Goal: Task Accomplishment & Management: Manage account settings

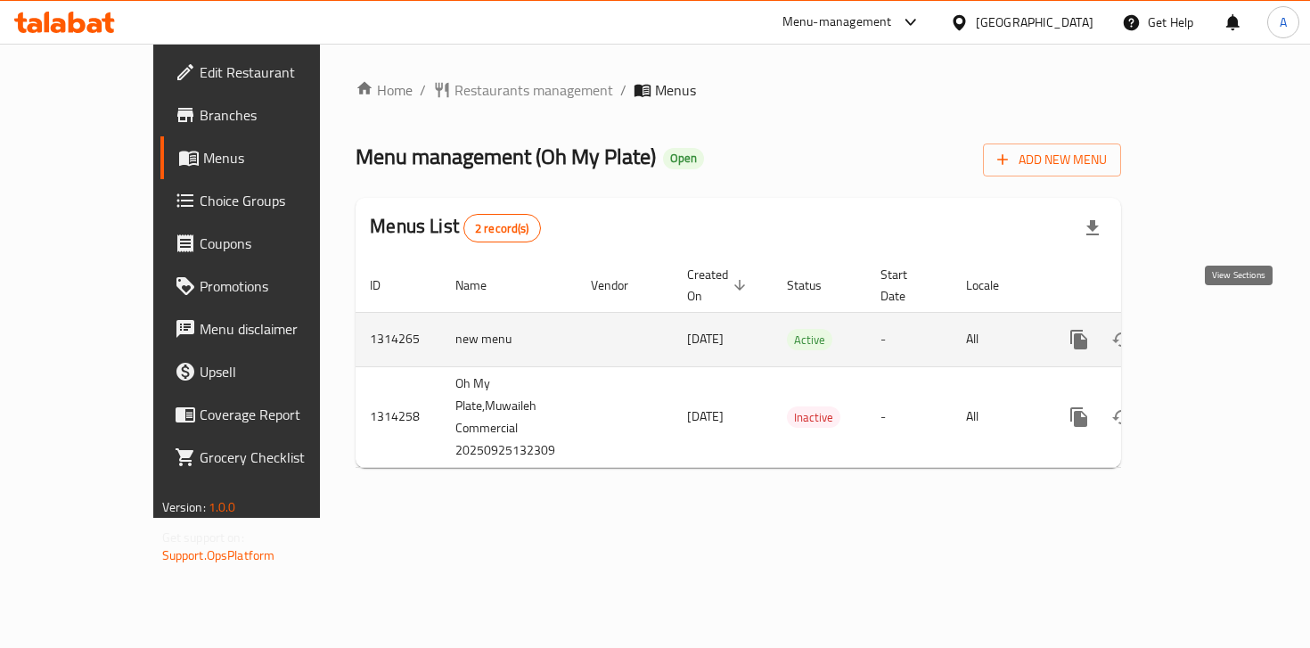
click at [1215, 331] on icon "enhanced table" at bounding box center [1207, 339] width 16 height 16
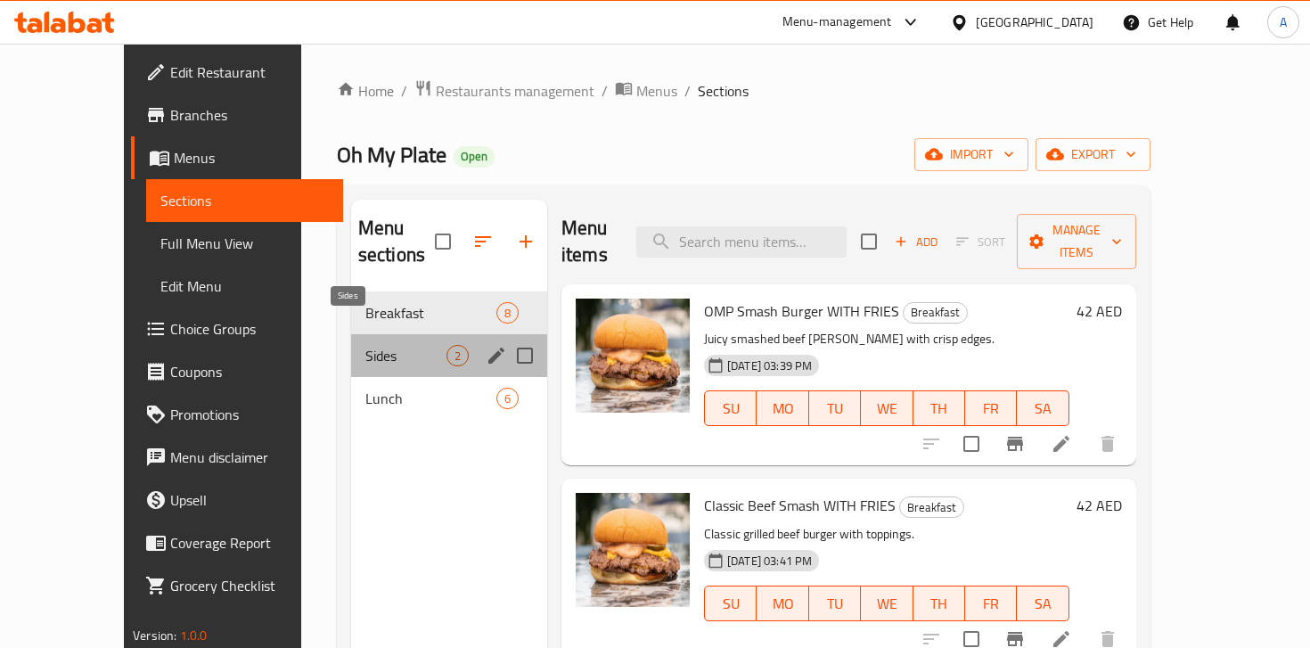
click at [365, 345] on span "Sides" at bounding box center [405, 355] width 81 height 21
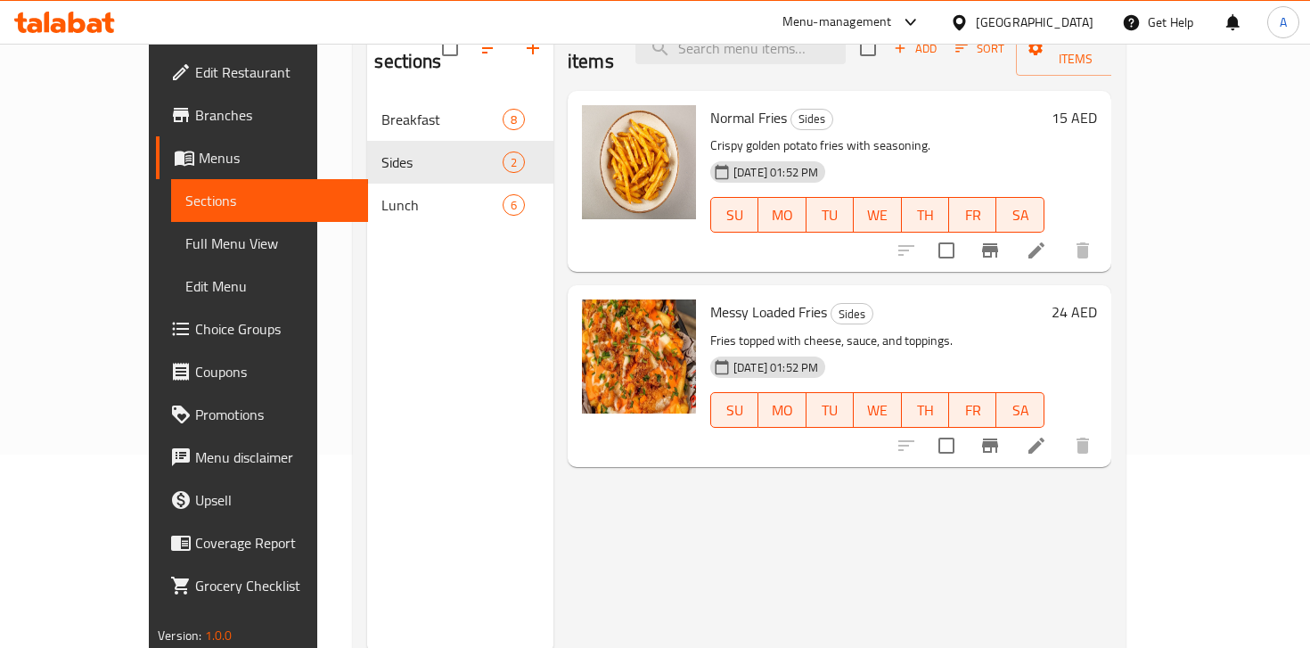
scroll to position [249, 0]
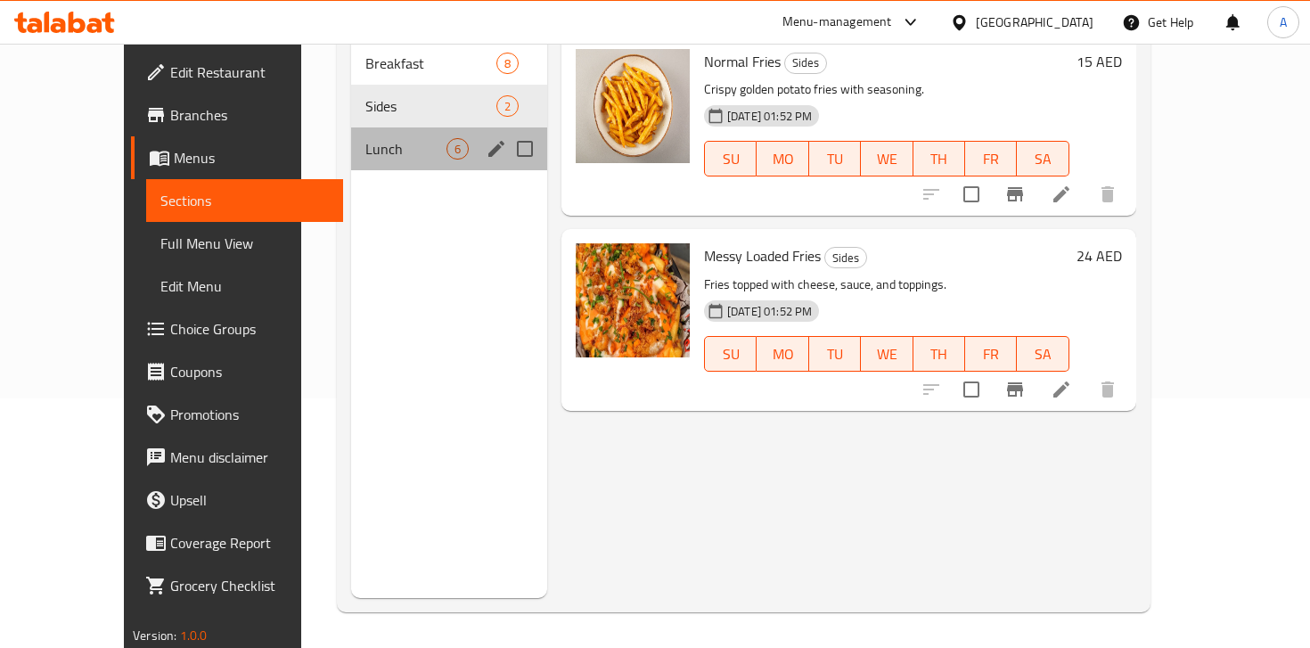
click at [365, 137] on div "Lunch 6" at bounding box center [449, 148] width 196 height 43
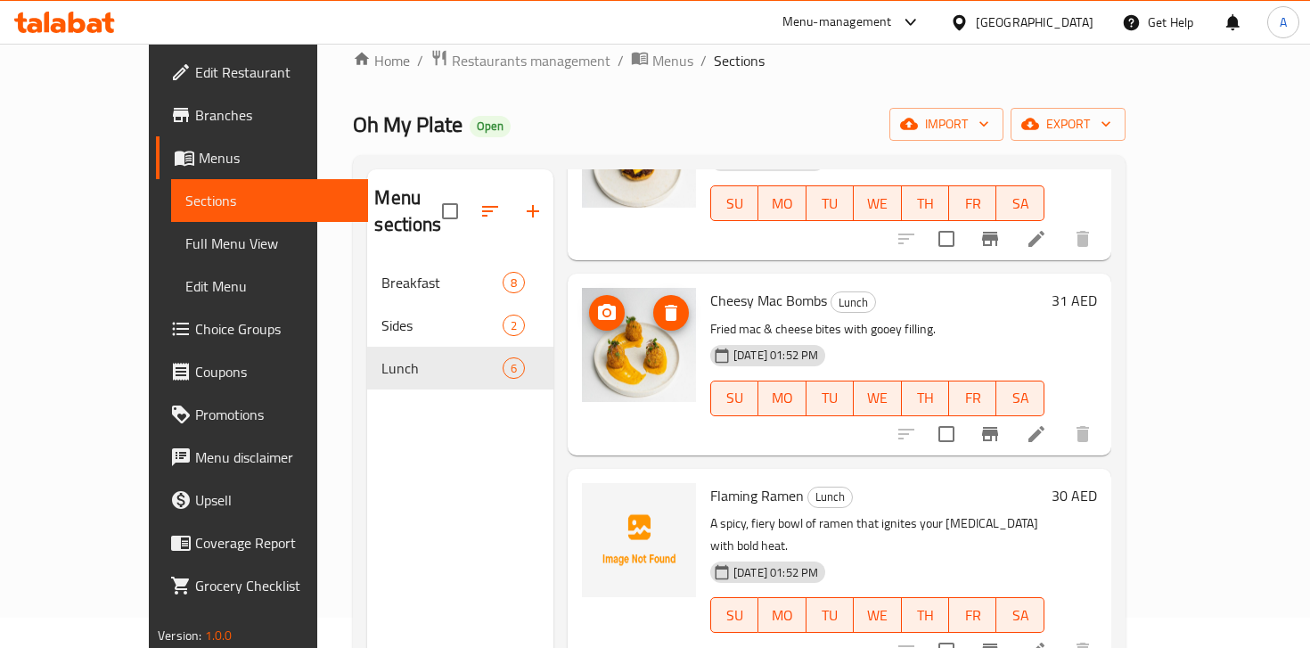
scroll to position [38, 0]
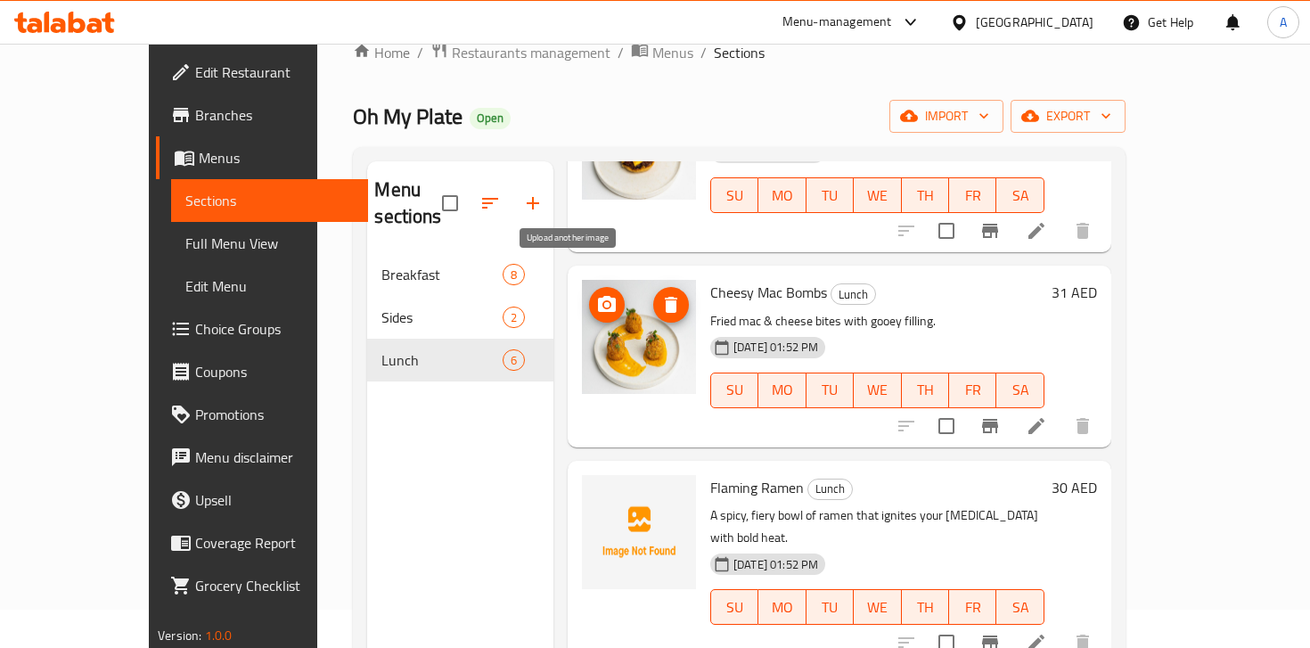
click at [598, 296] on icon "upload picture" at bounding box center [607, 304] width 18 height 16
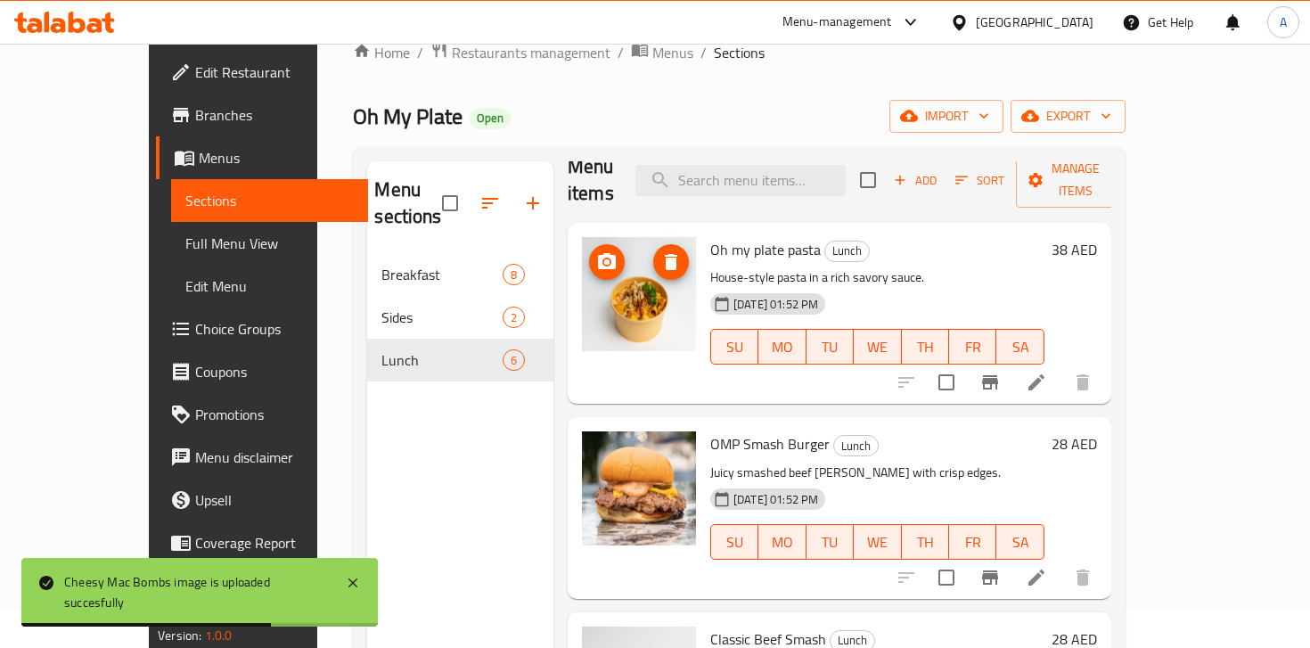
scroll to position [24, 0]
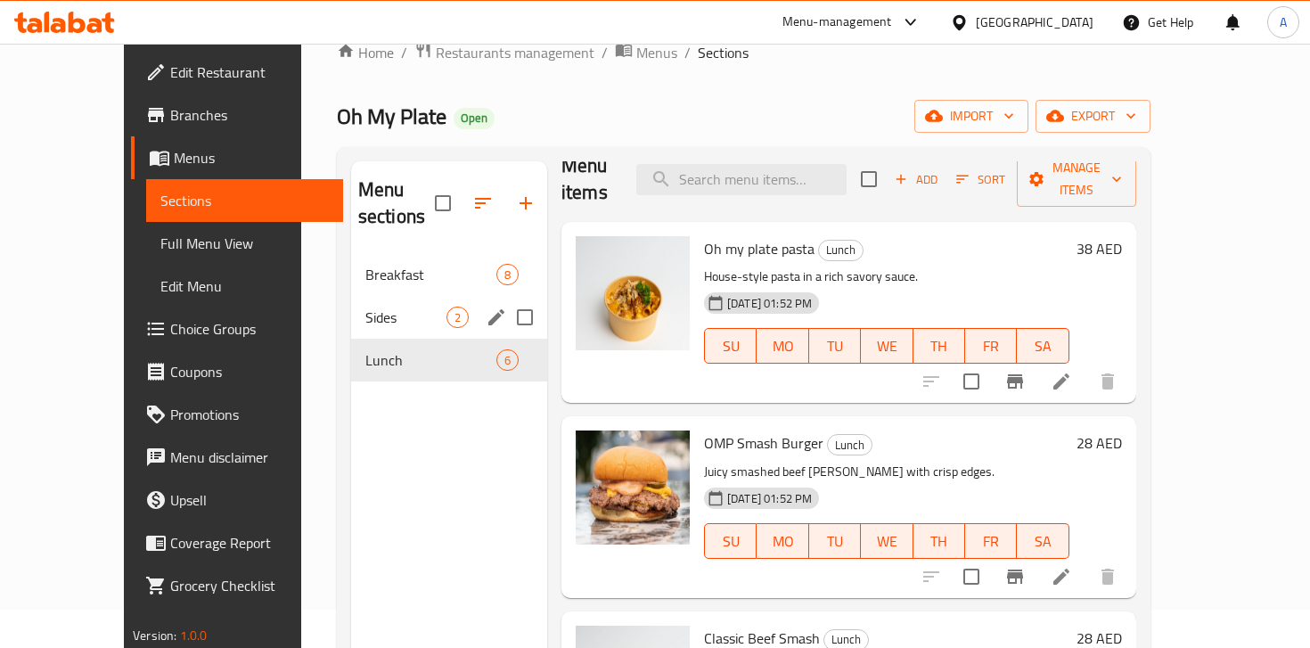
click at [379, 306] on span "Sides" at bounding box center [405, 316] width 81 height 21
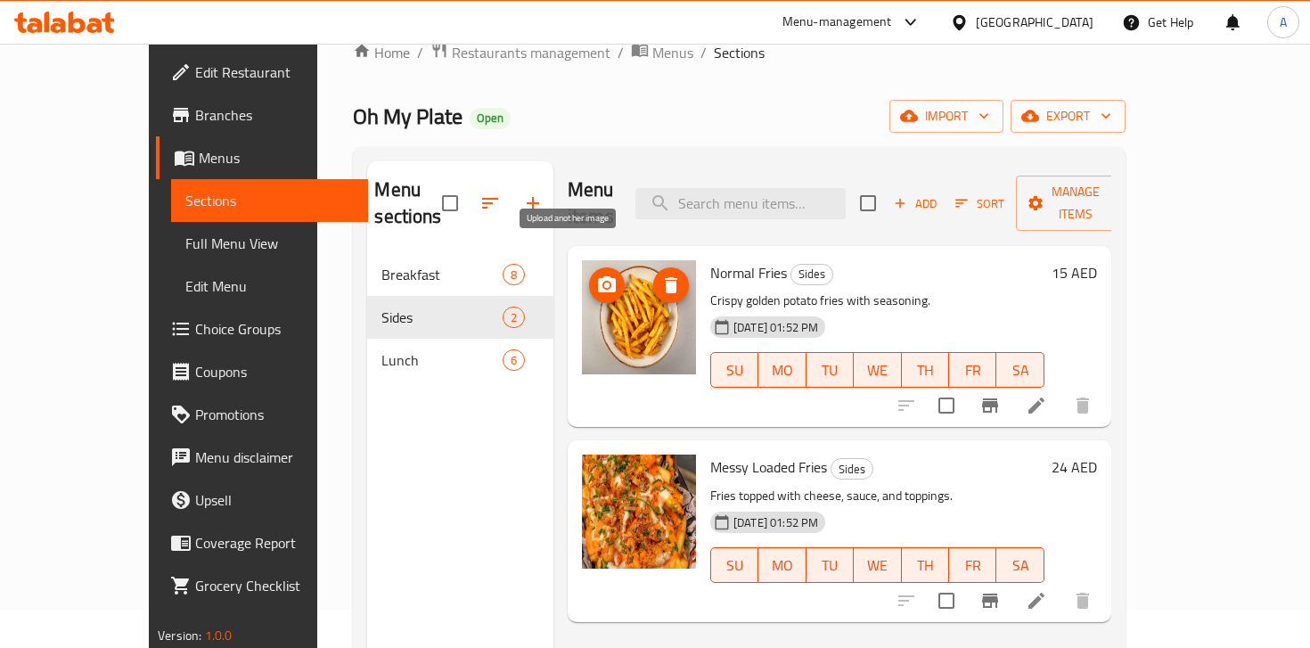
click at [598, 276] on icon "upload picture" at bounding box center [607, 284] width 18 height 16
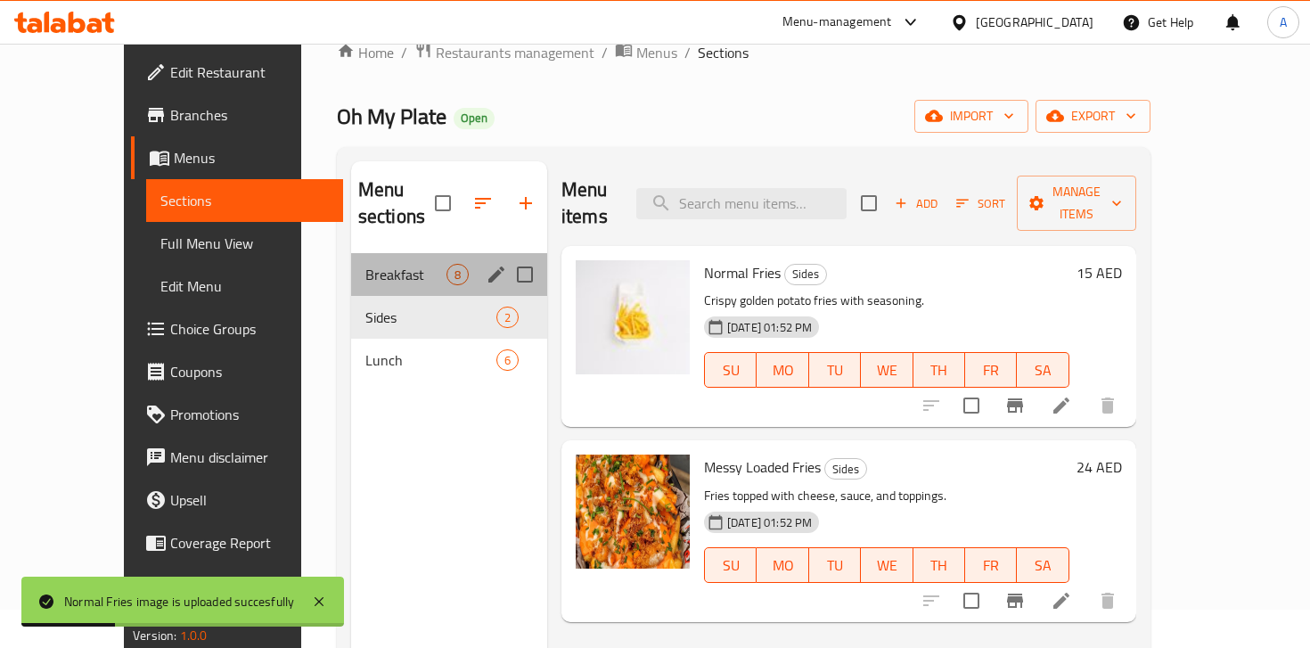
click at [351, 265] on div "Breakfast 8" at bounding box center [449, 274] width 196 height 43
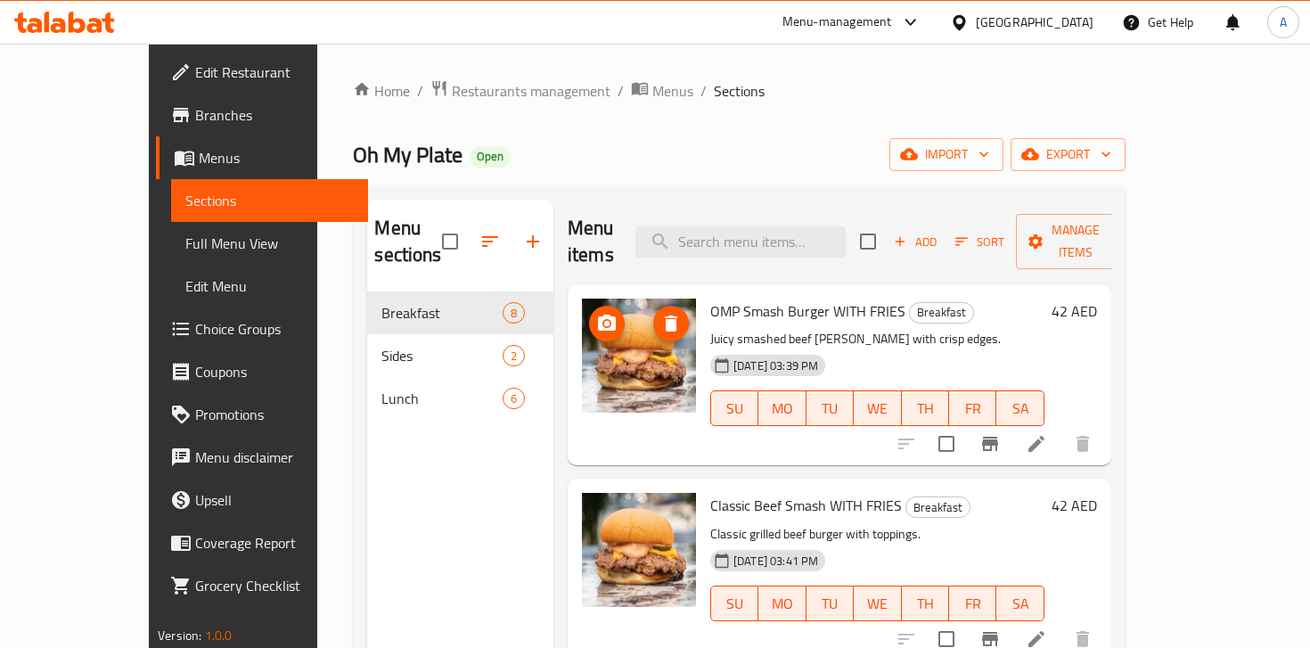
scroll to position [30, 0]
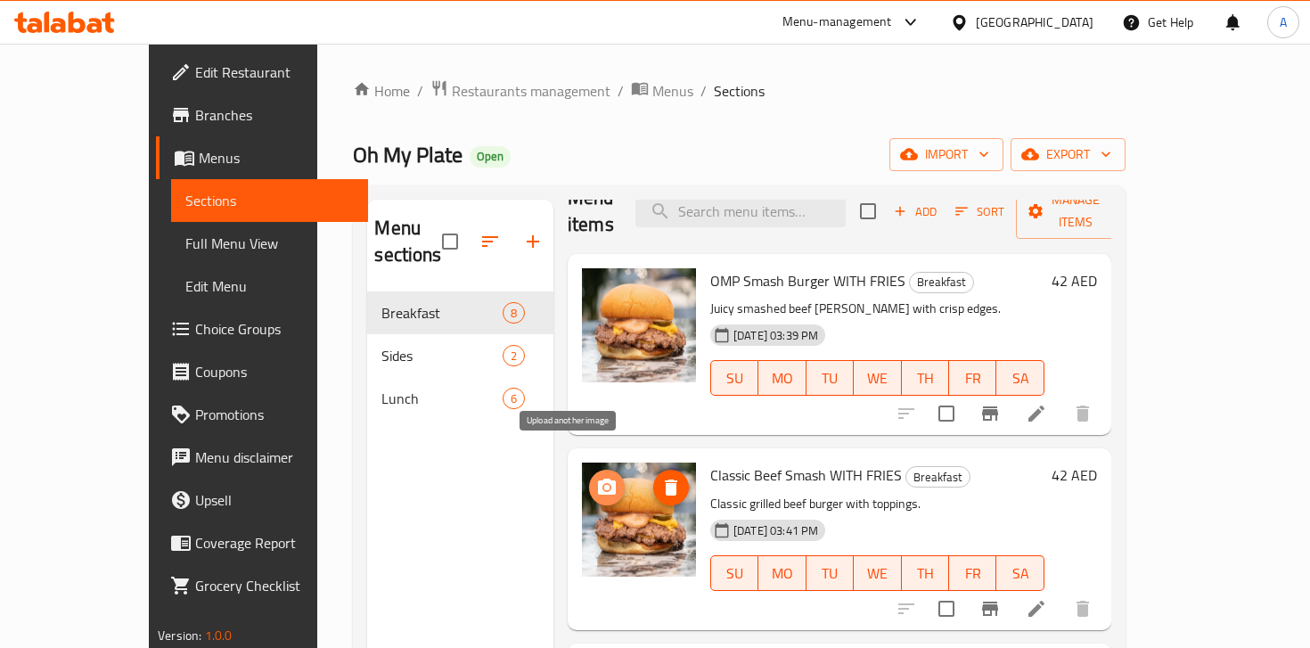
click at [596, 477] on icon "upload picture" at bounding box center [606, 487] width 21 height 21
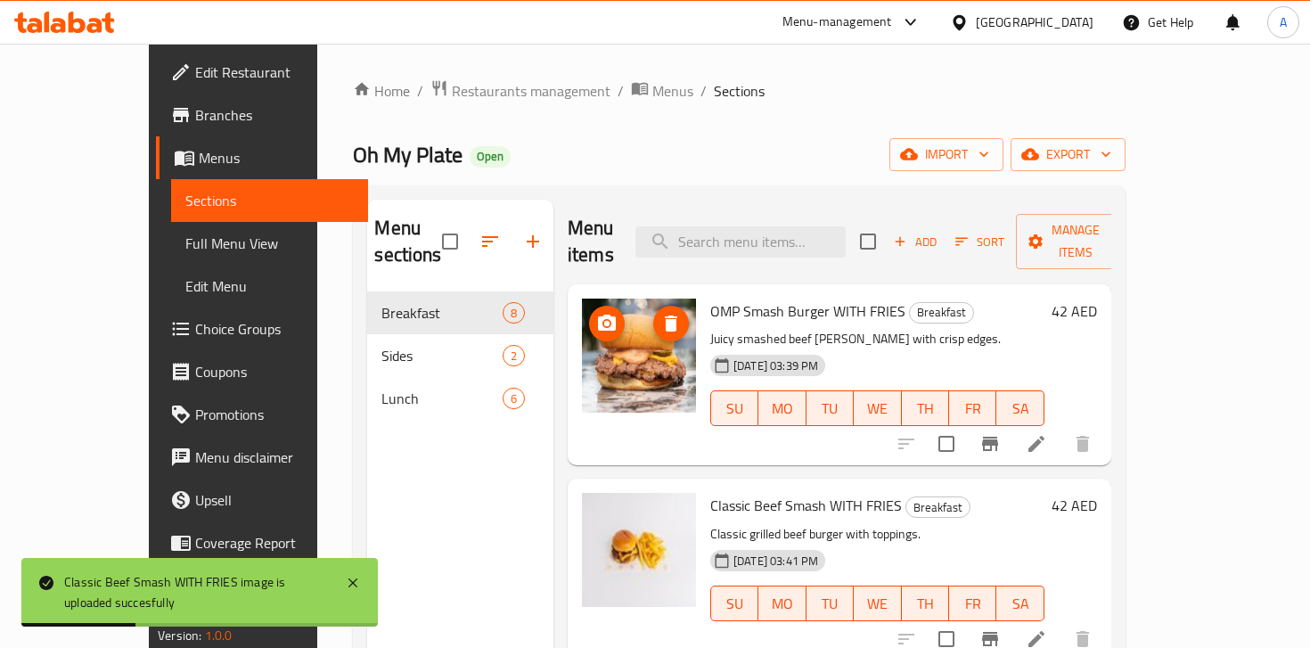
scroll to position [0, 0]
click at [596, 313] on icon "upload picture" at bounding box center [606, 323] width 21 height 21
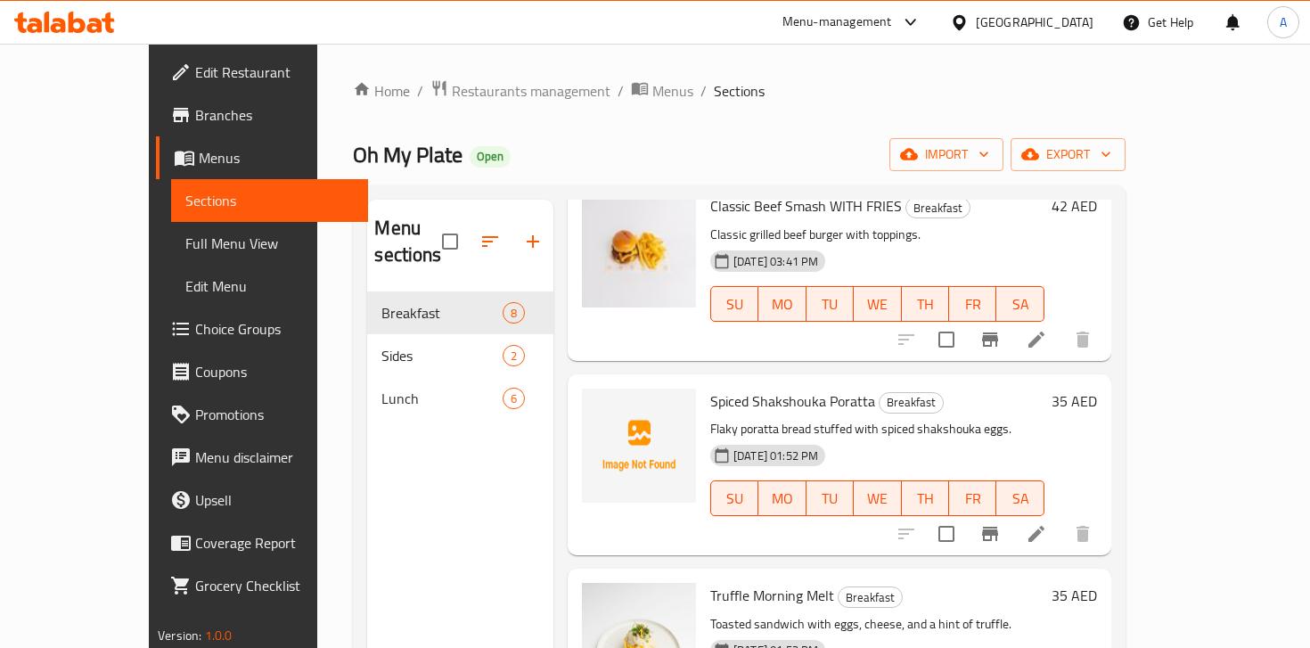
scroll to position [300, 0]
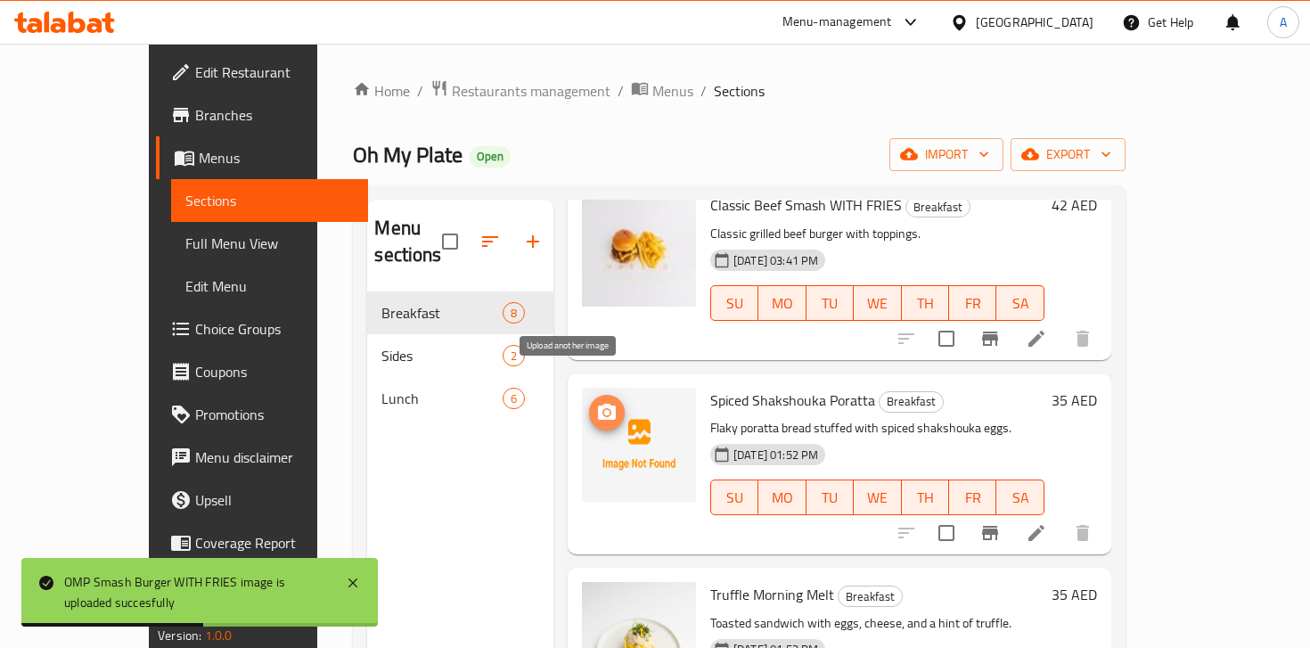
click at [596, 402] on icon "upload picture" at bounding box center [606, 412] width 21 height 21
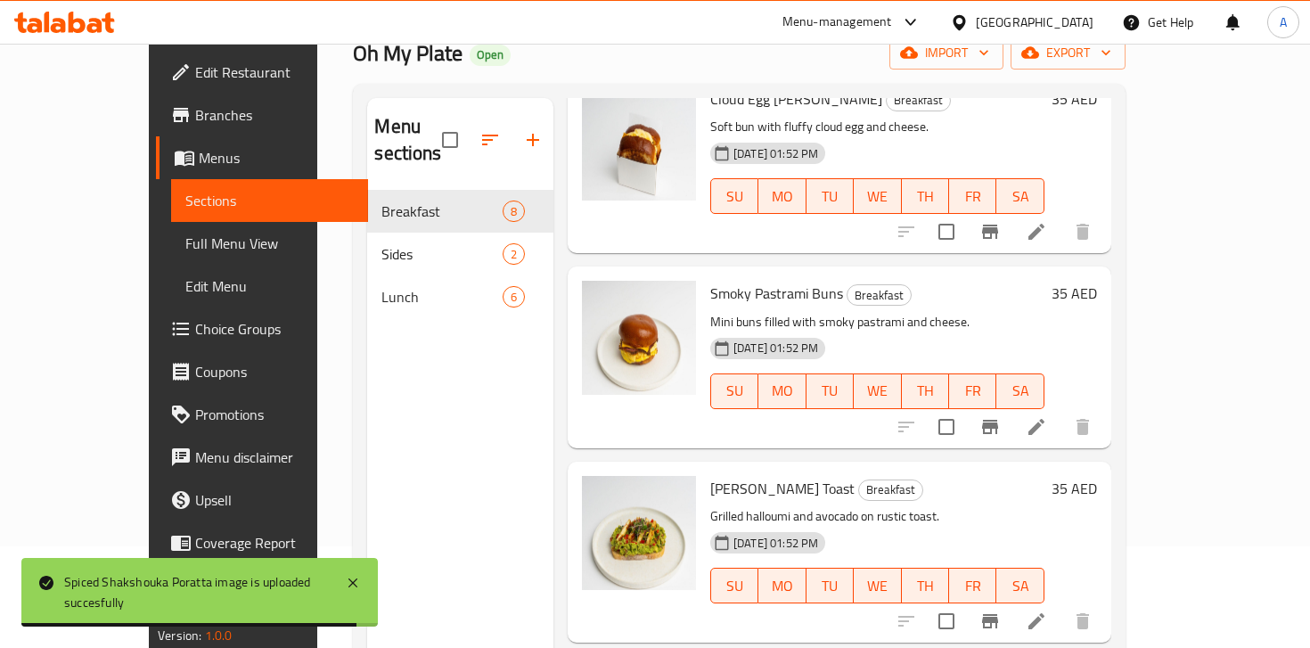
scroll to position [953, 0]
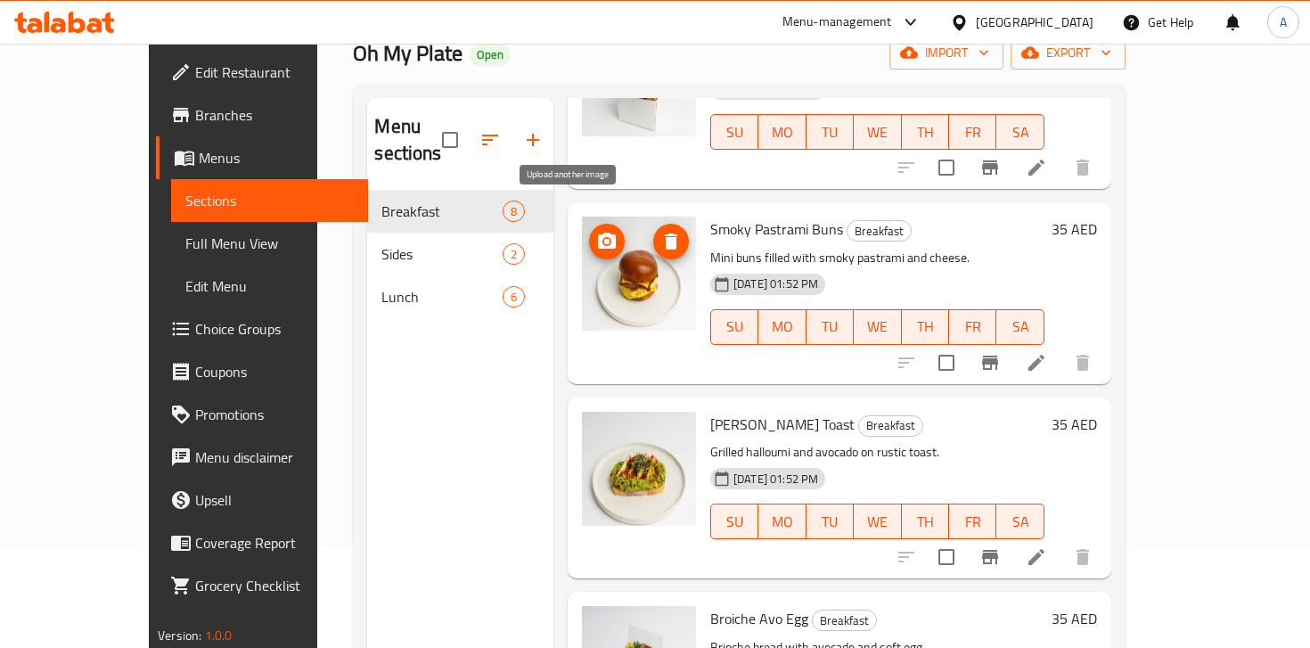
click at [598, 233] on icon "upload picture" at bounding box center [607, 241] width 18 height 16
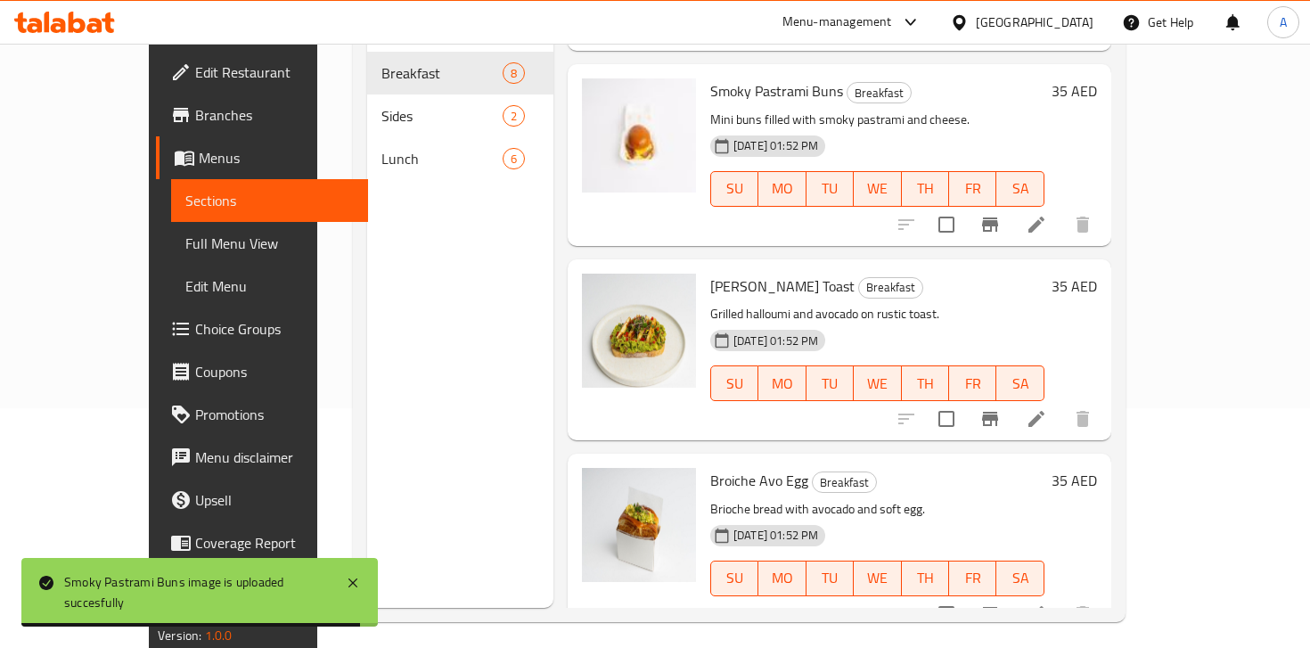
scroll to position [249, 0]
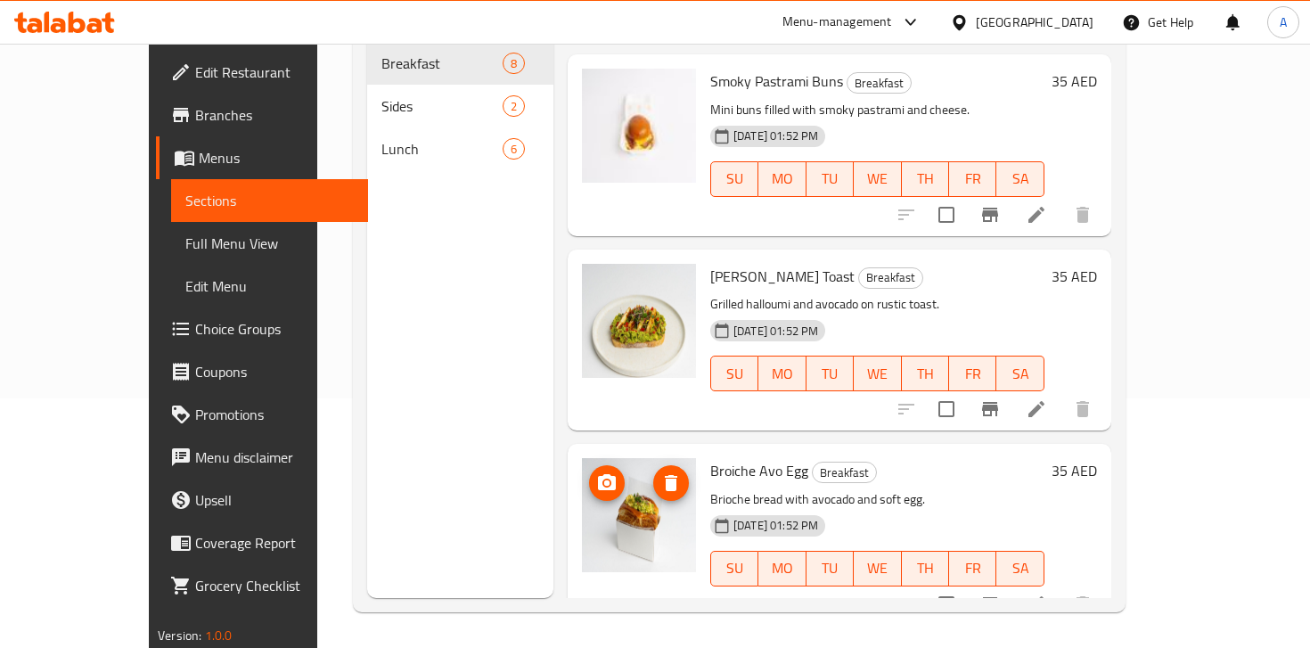
click at [596, 472] on icon "upload picture" at bounding box center [606, 482] width 21 height 21
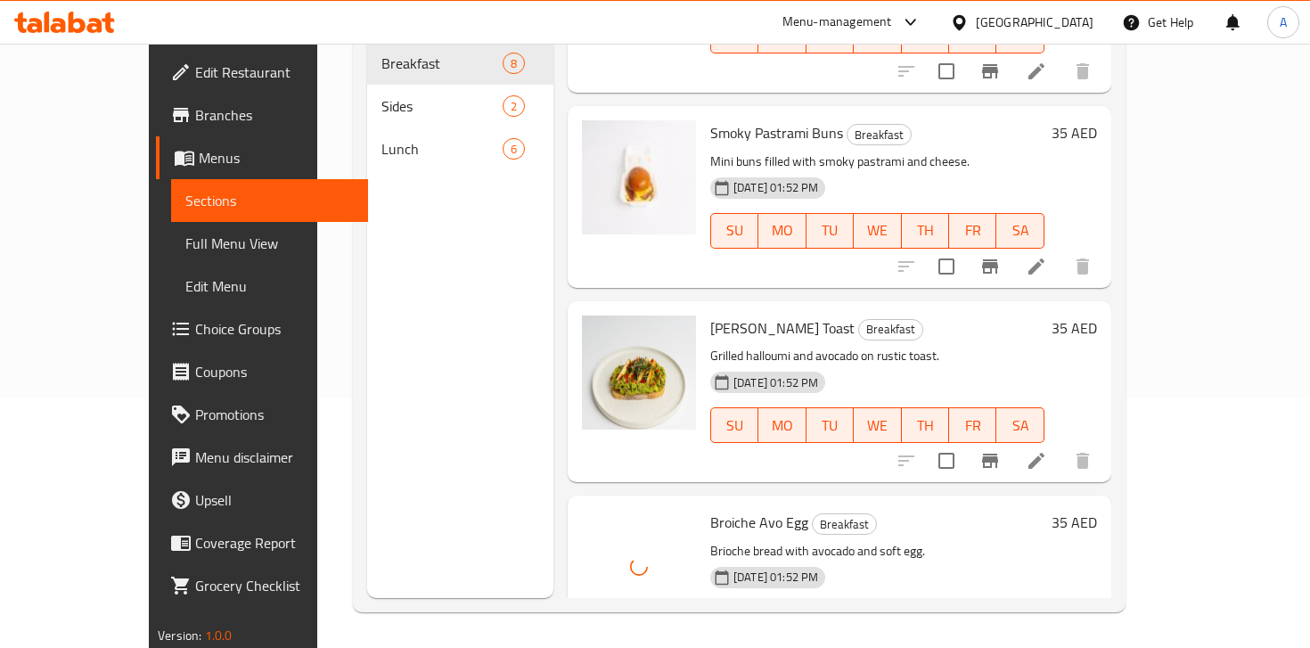
scroll to position [190, 0]
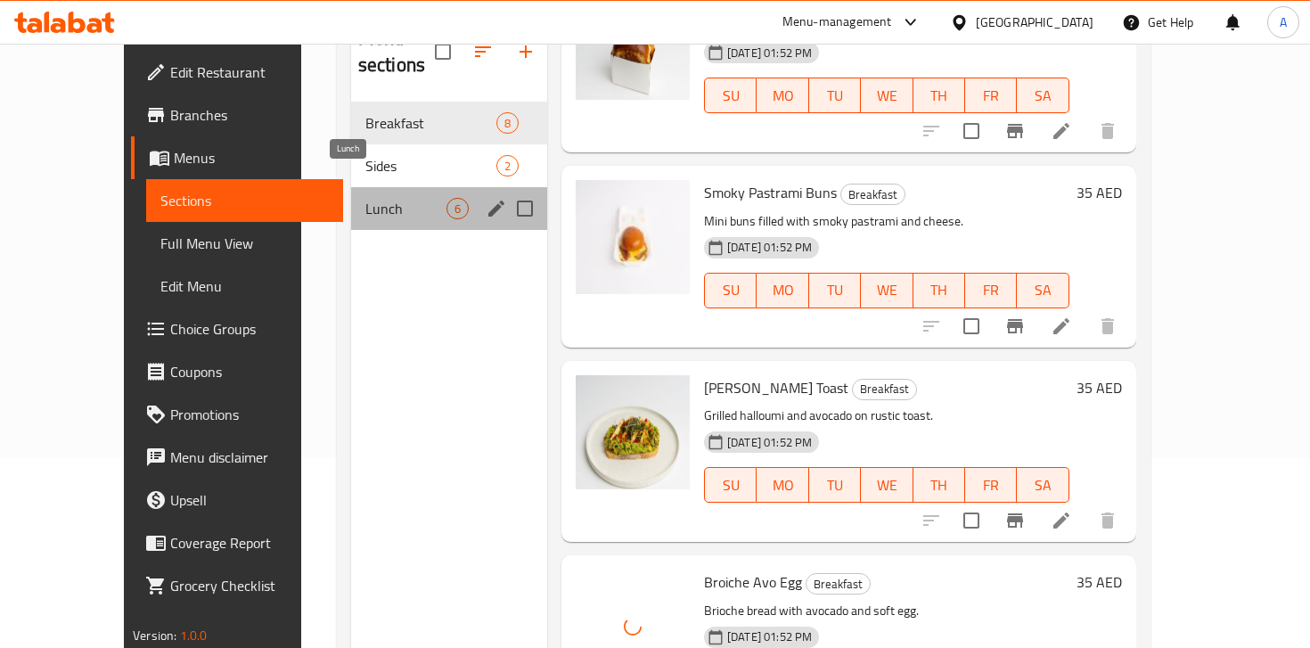
click at [366, 198] on span "Lunch" at bounding box center [405, 208] width 81 height 21
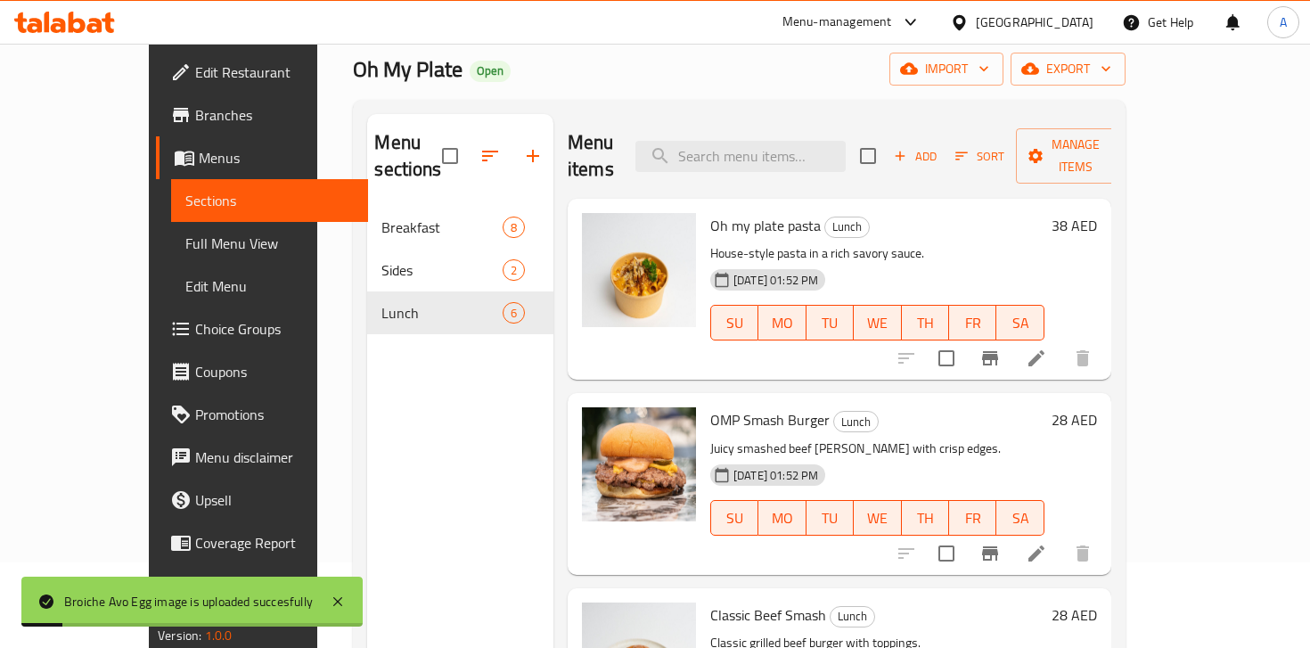
scroll to position [78, 0]
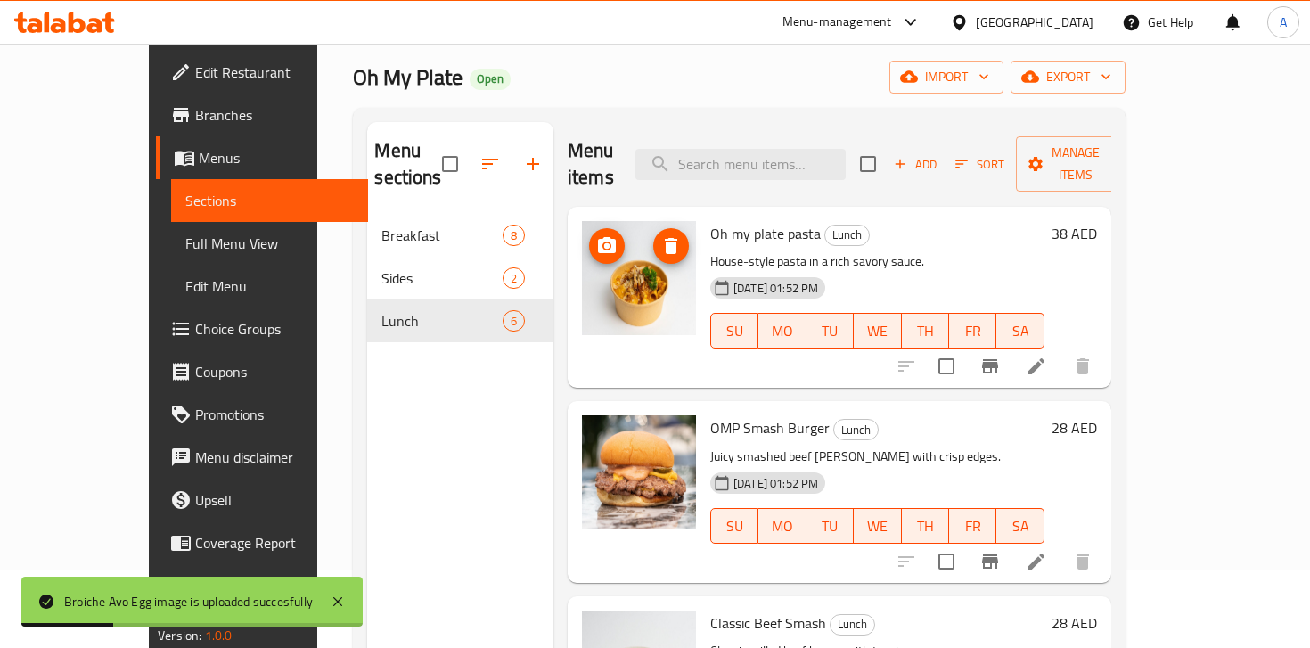
click at [589, 235] on span "upload picture" at bounding box center [607, 245] width 36 height 21
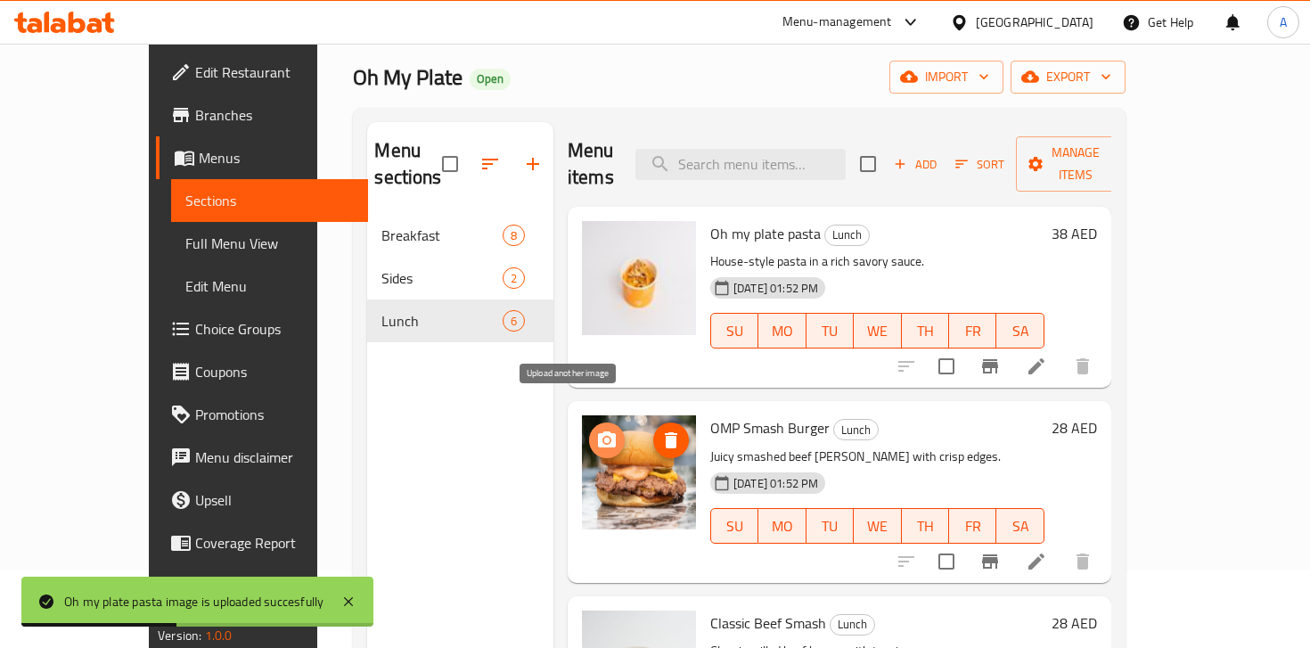
click at [589, 429] on span "upload picture" at bounding box center [607, 439] width 36 height 21
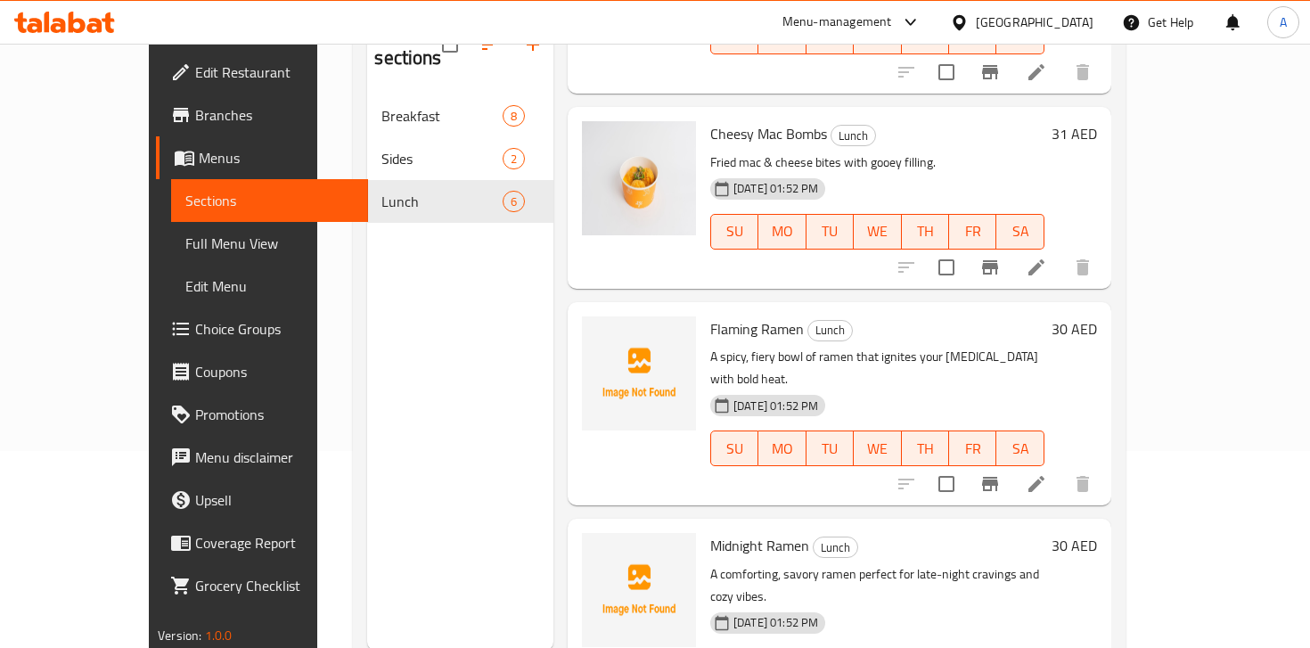
scroll to position [194, 0]
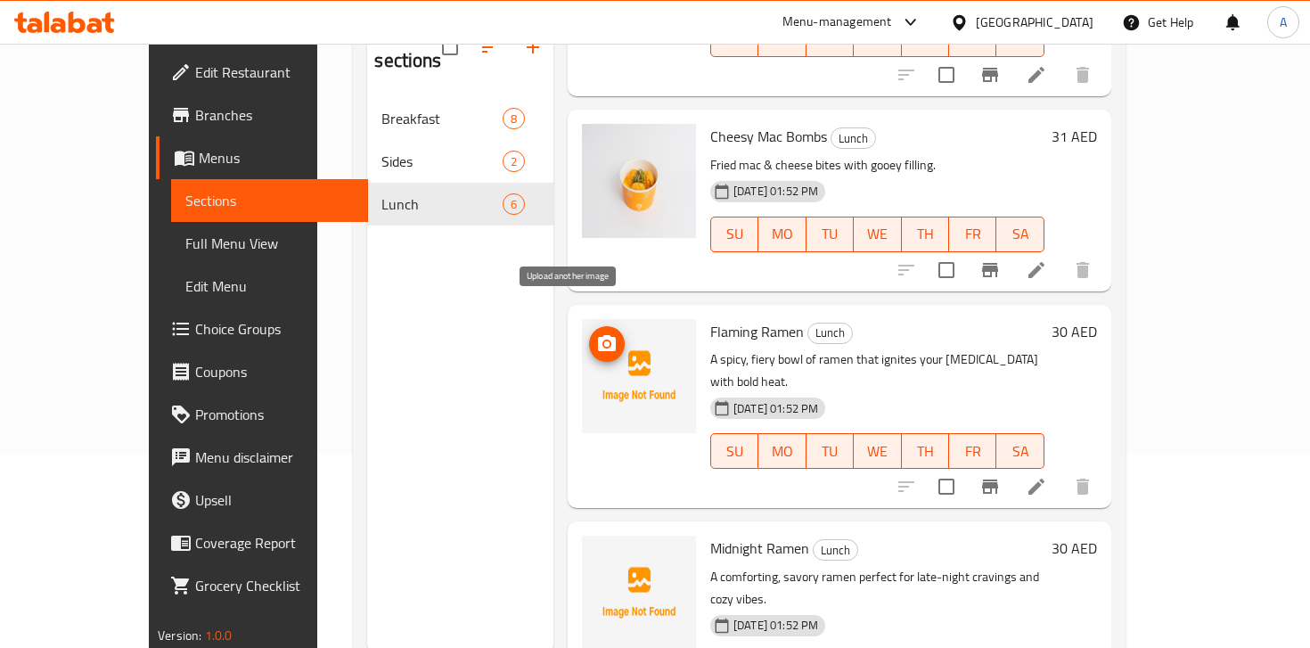
click at [596, 333] on icon "upload picture" at bounding box center [606, 343] width 21 height 21
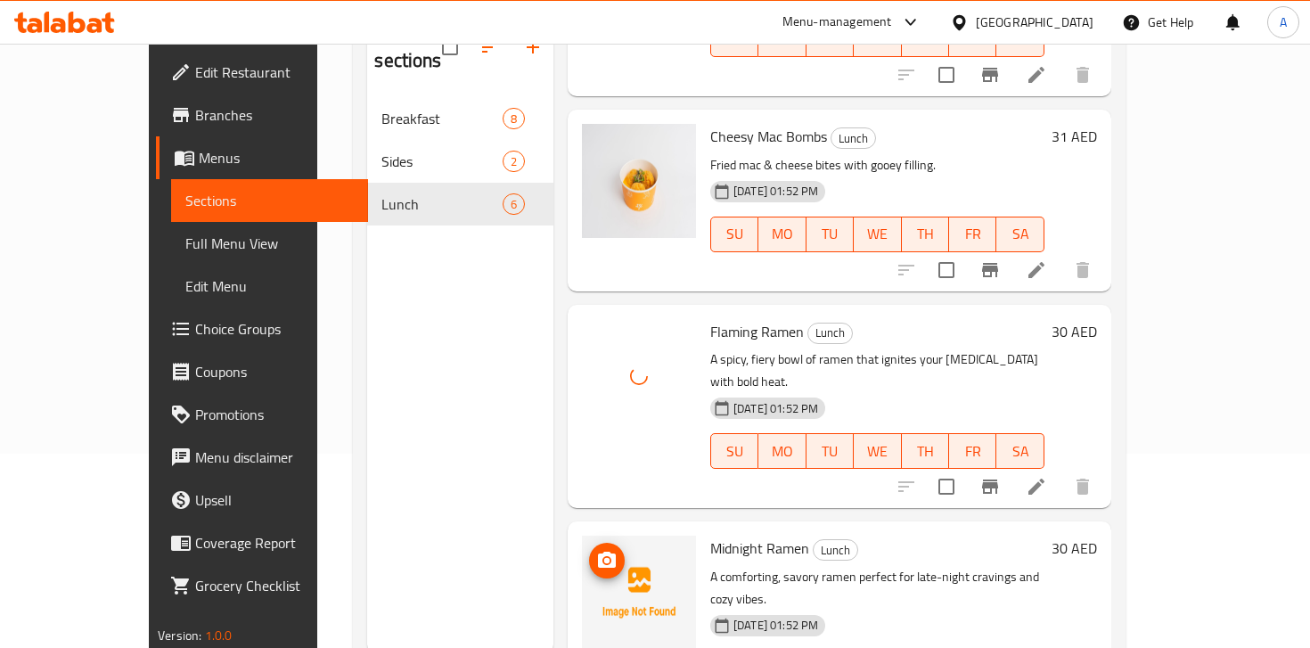
click at [604, 558] on circle "upload picture" at bounding box center [606, 560] width 5 height 5
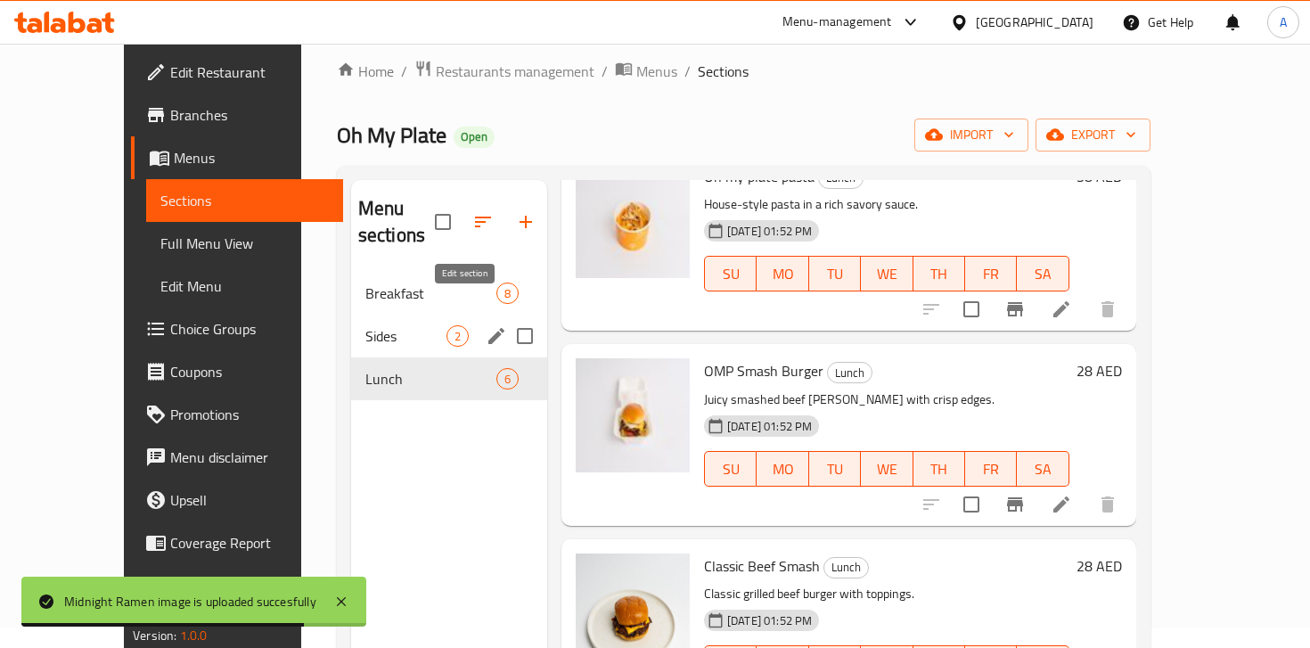
scroll to position [0, 0]
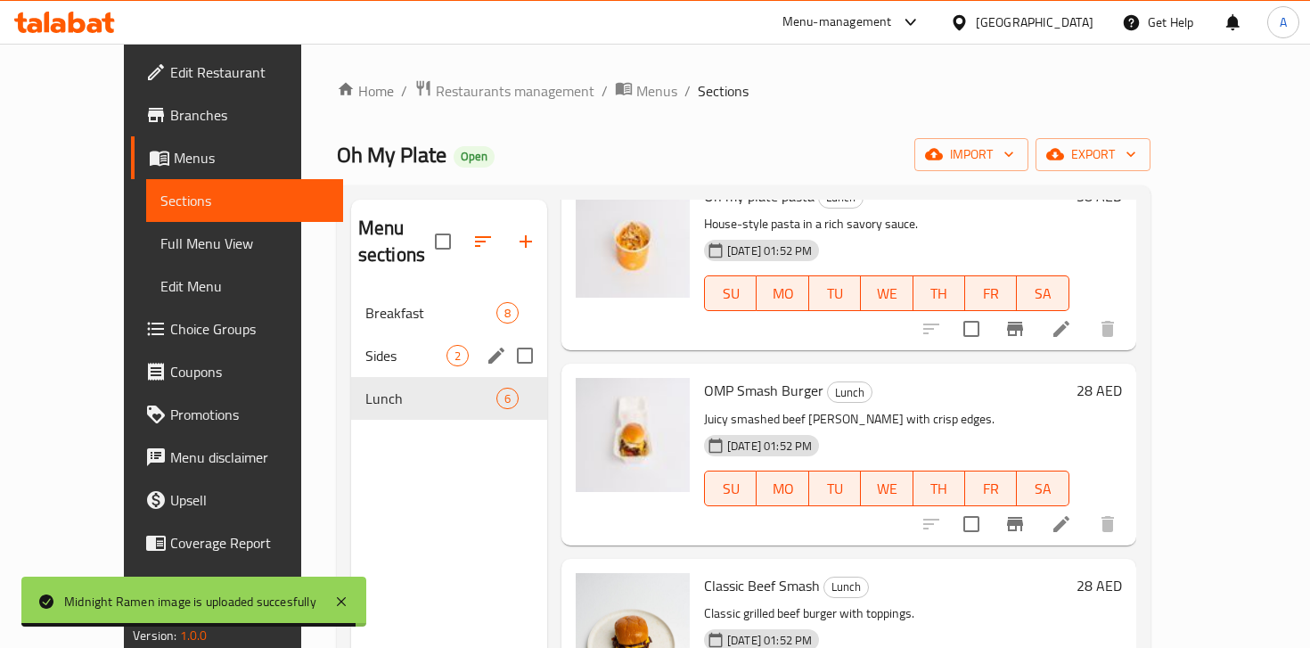
click at [351, 340] on div "Sides 2" at bounding box center [449, 355] width 196 height 43
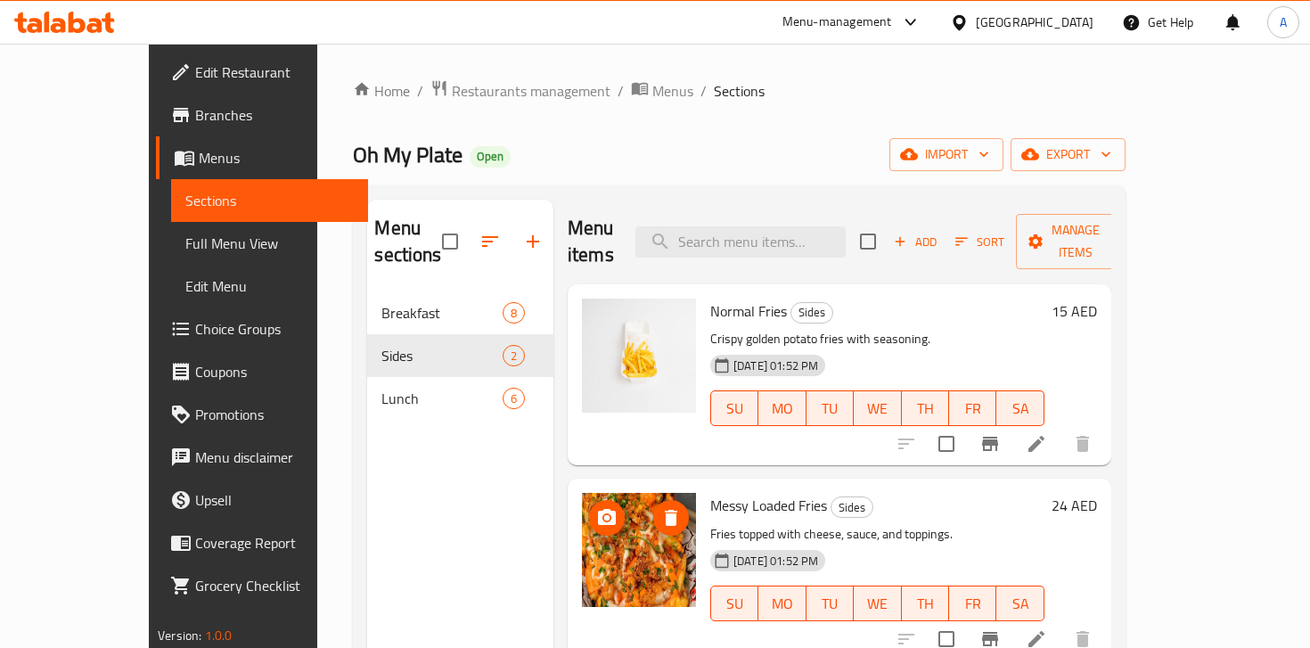
click at [596, 507] on icon "upload picture" at bounding box center [606, 517] width 21 height 21
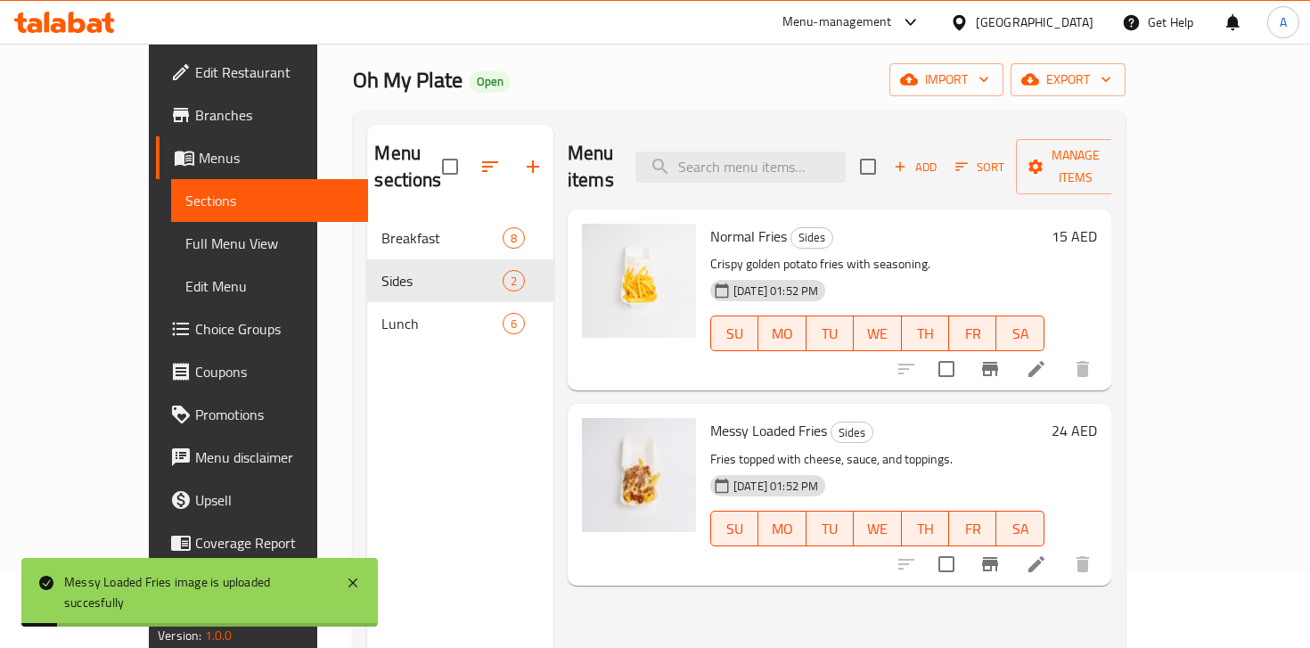
scroll to position [52, 0]
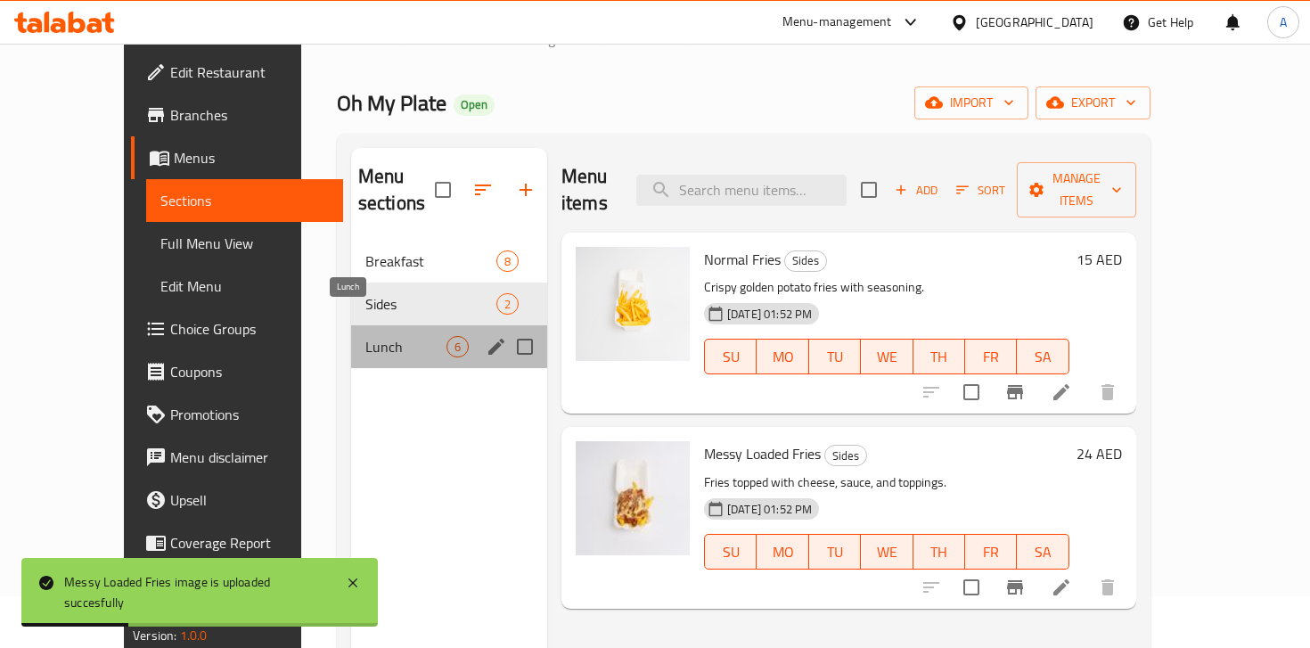
click at [365, 336] on span "Lunch" at bounding box center [405, 346] width 81 height 21
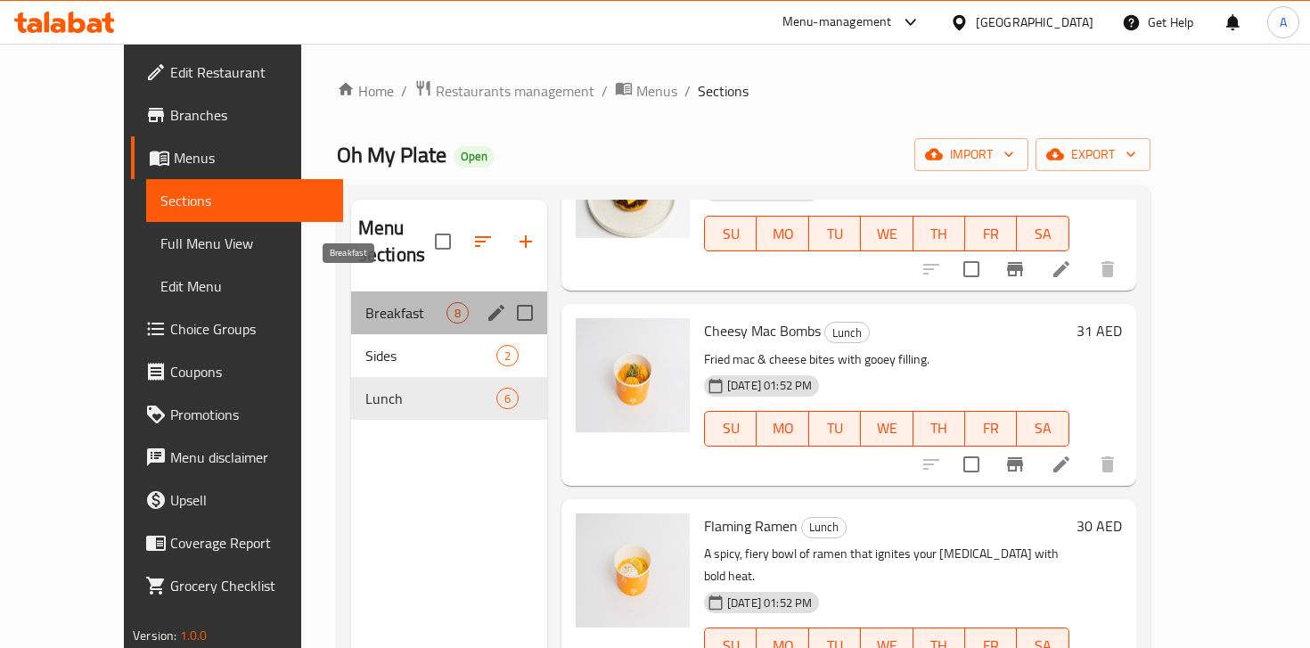
click at [365, 302] on span "Breakfast" at bounding box center [405, 312] width 81 height 21
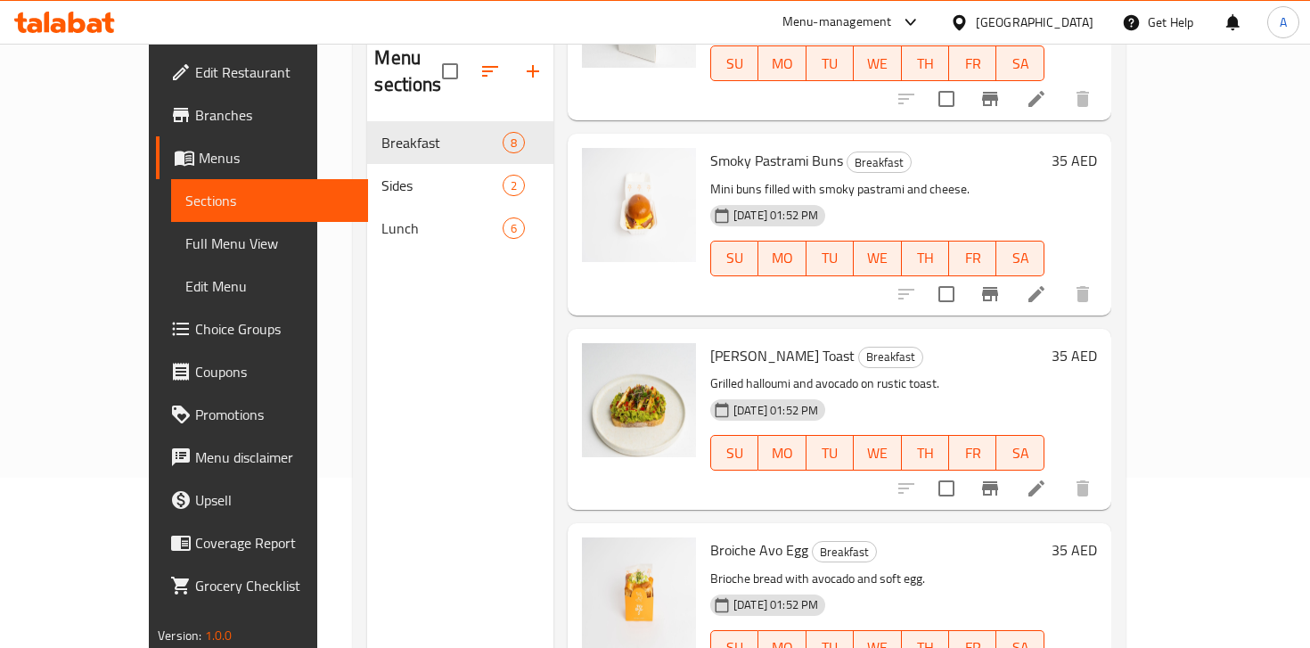
scroll to position [191, 0]
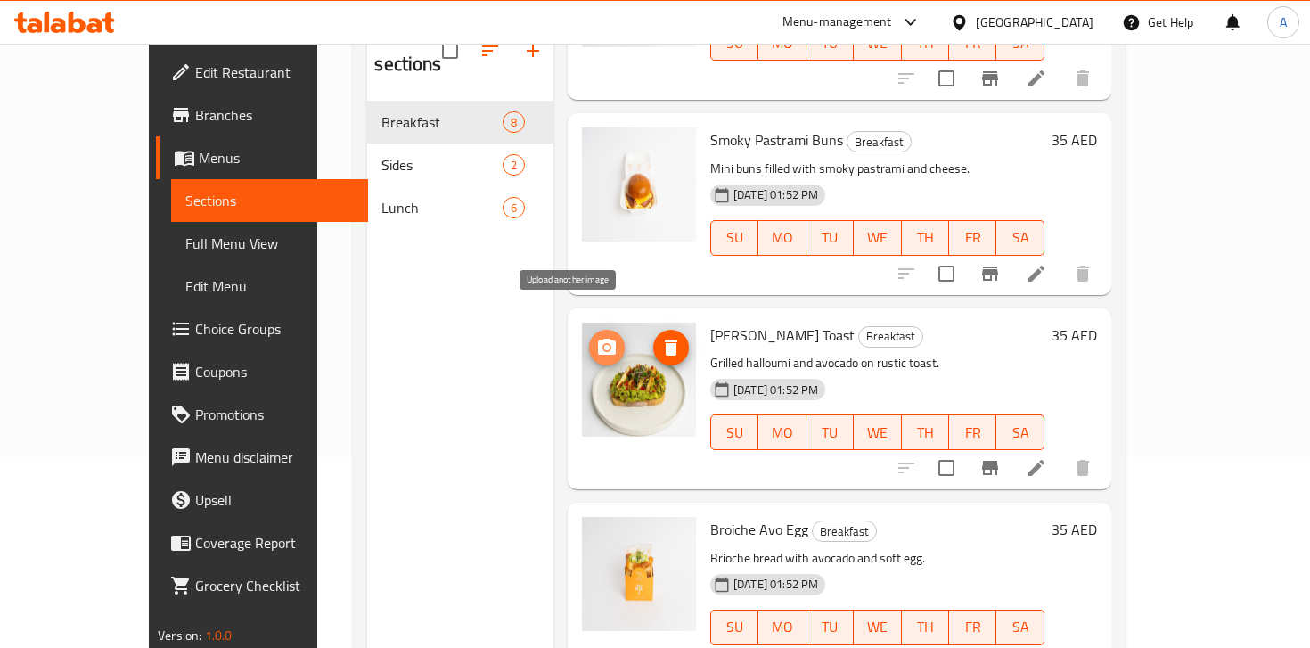
click at [596, 337] on icon "upload picture" at bounding box center [606, 347] width 21 height 21
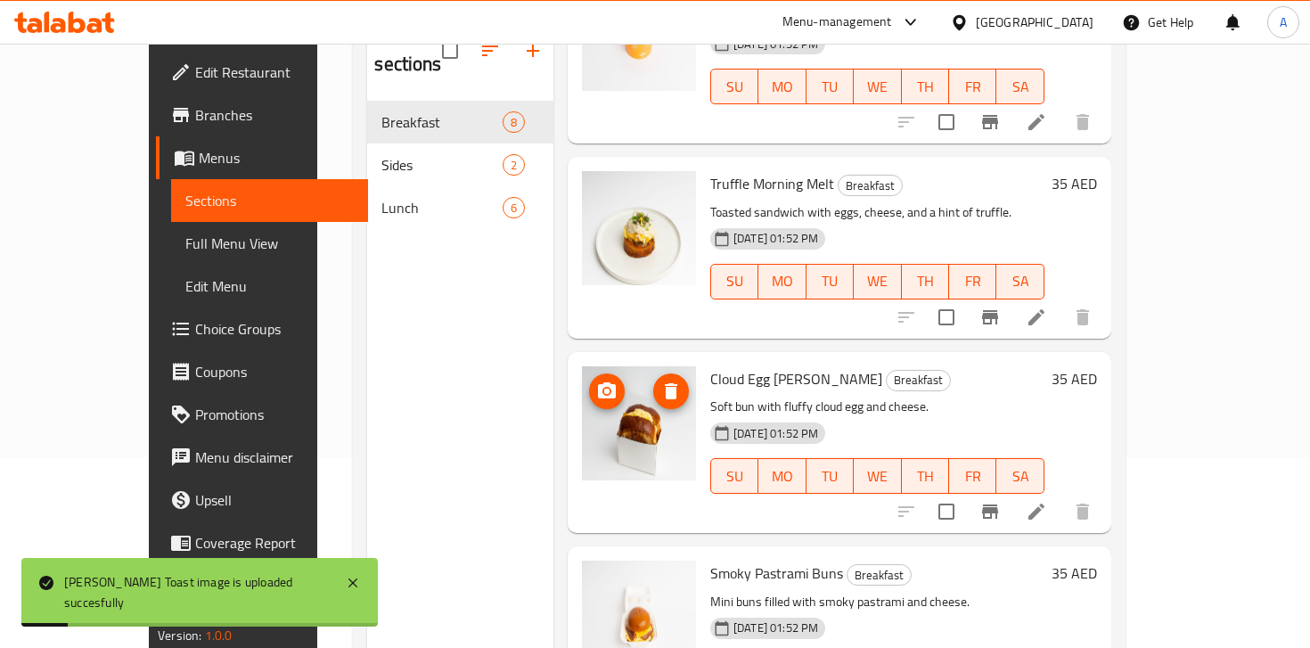
scroll to position [518, 0]
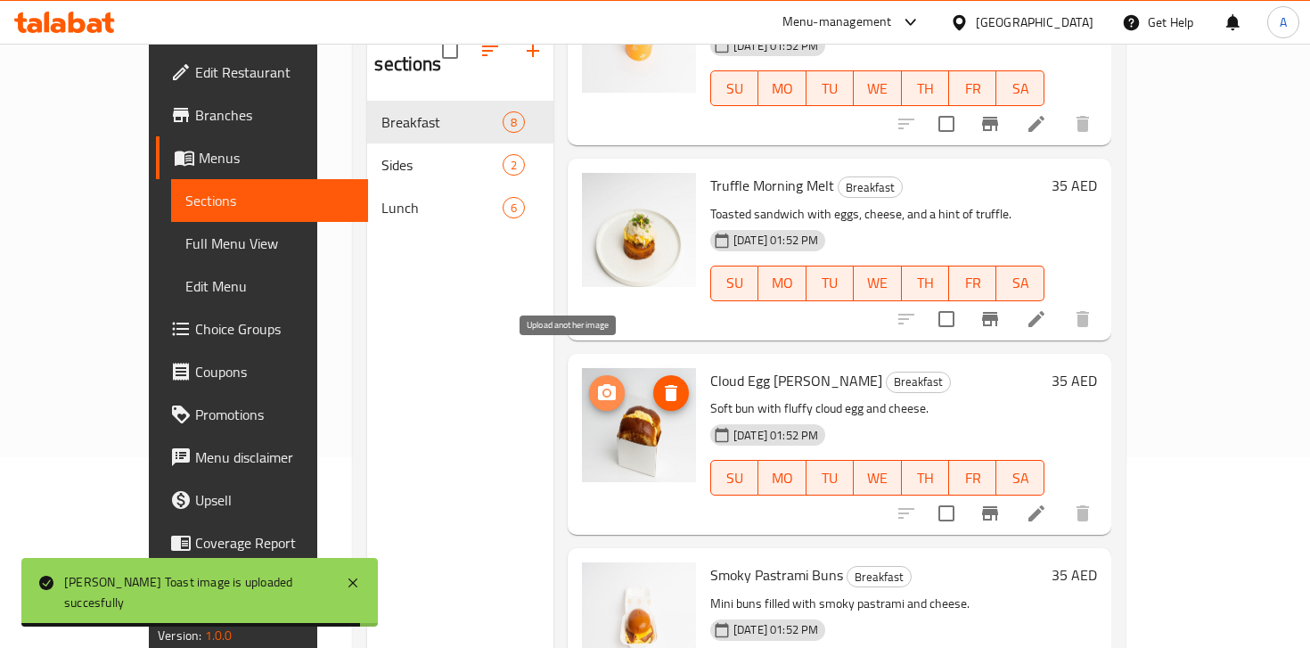
click at [589, 382] on span "upload picture" at bounding box center [607, 392] width 36 height 21
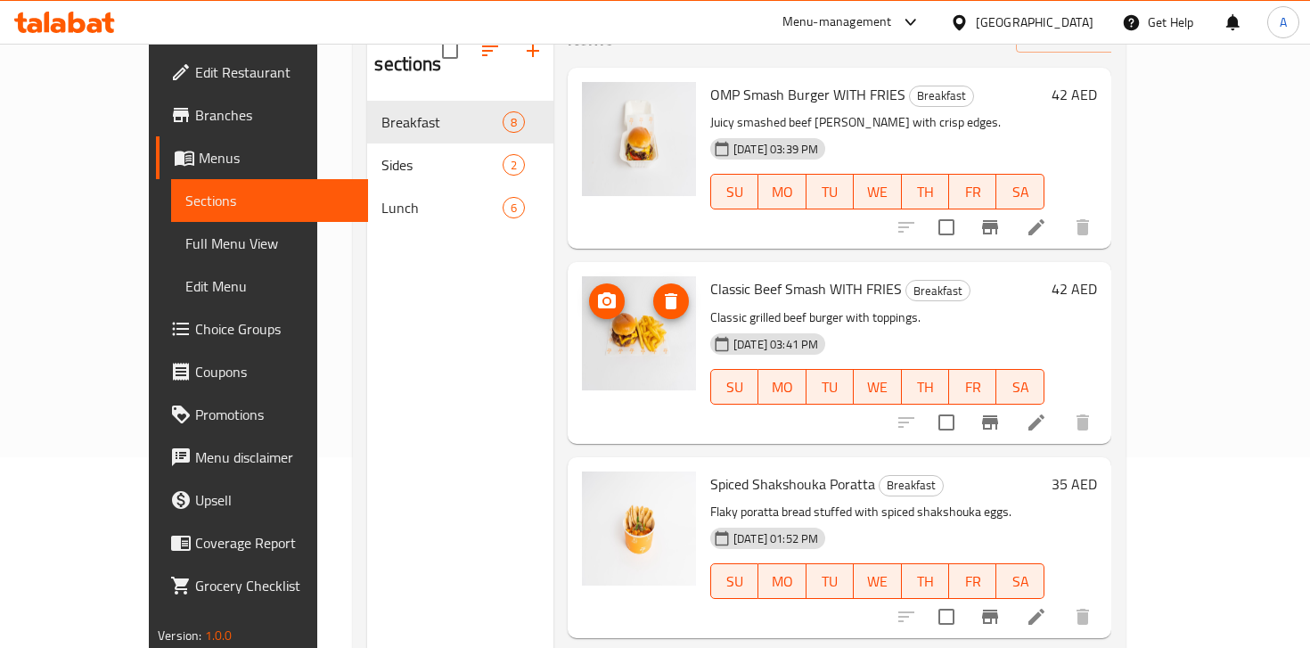
scroll to position [0, 0]
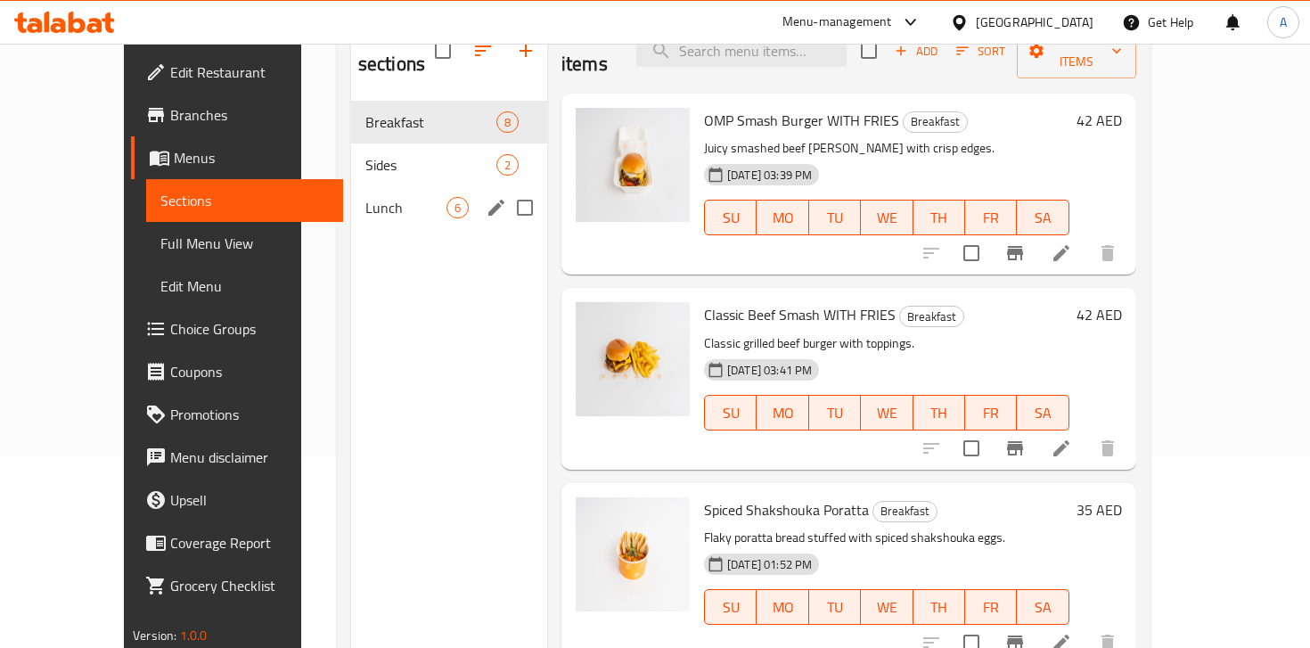
click at [365, 154] on div "Sides 2" at bounding box center [449, 164] width 196 height 43
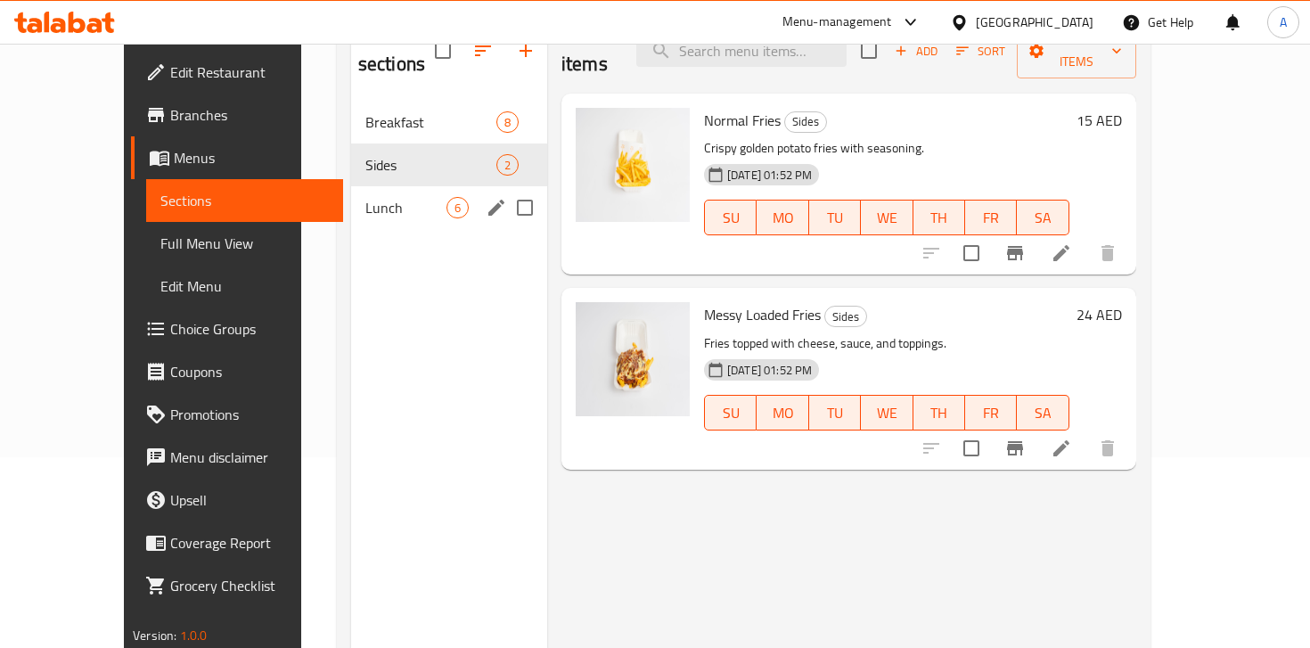
click at [365, 197] on span "Lunch" at bounding box center [405, 207] width 81 height 21
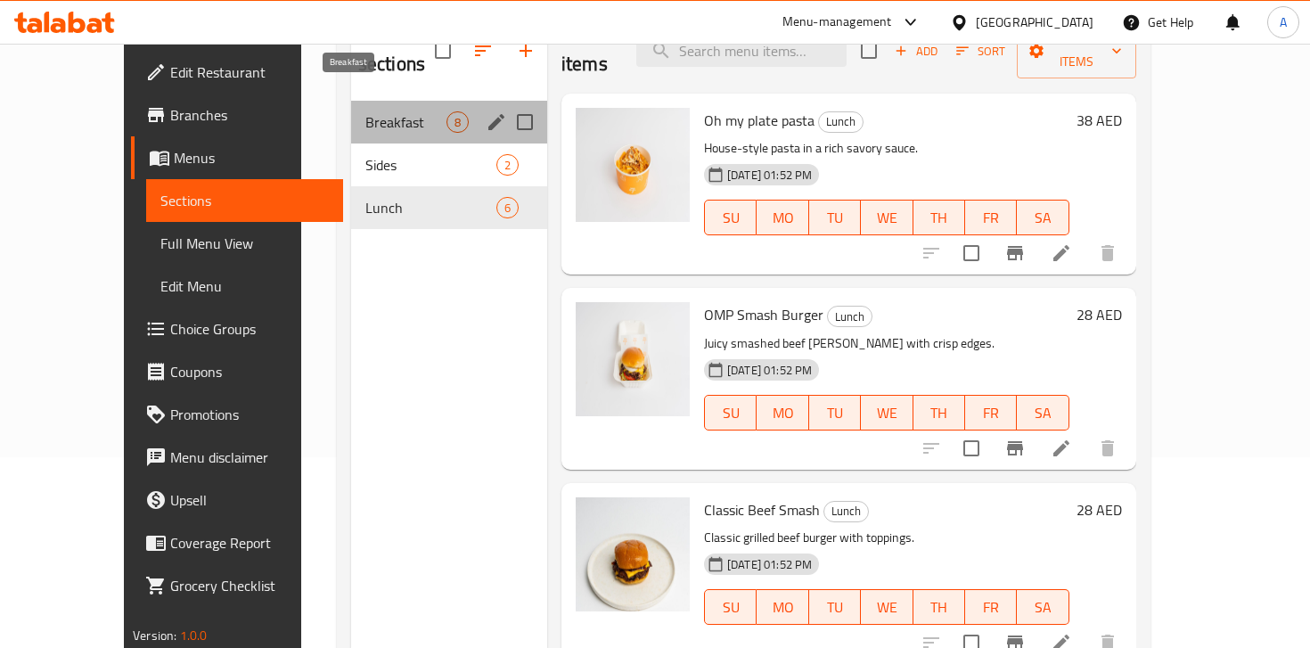
click at [365, 111] on span "Breakfast" at bounding box center [405, 121] width 81 height 21
